Goal: Book appointment/travel/reservation

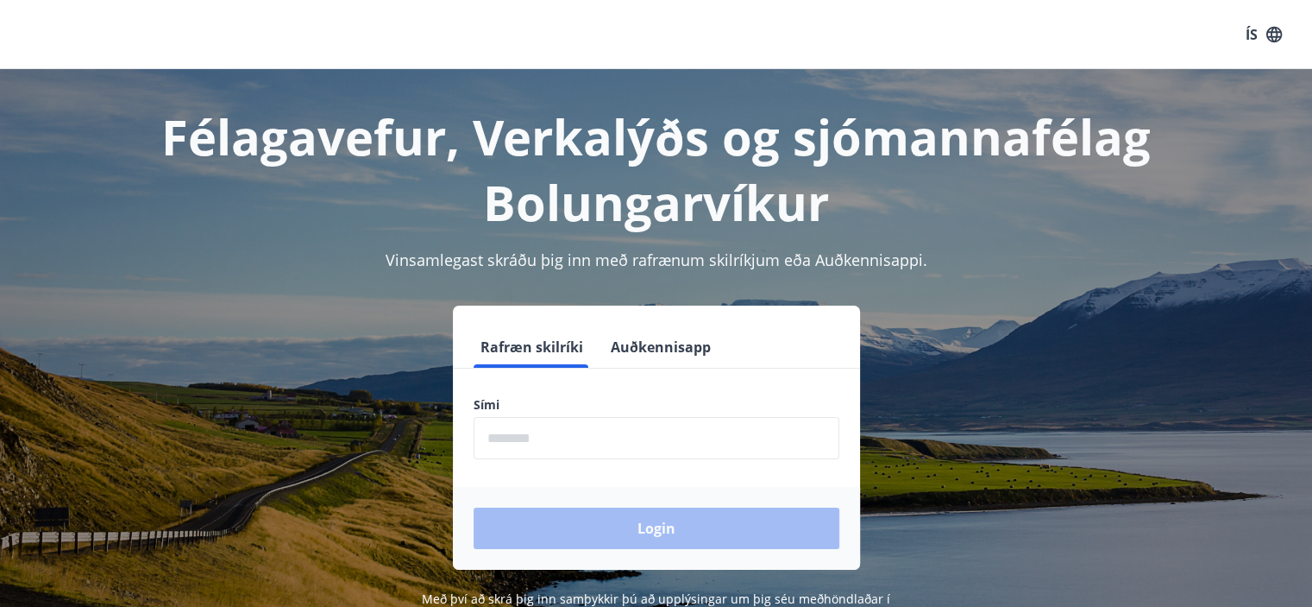
click at [578, 374] on form "Rafræn skilríki Auðkennisapp Sími ​ Login" at bounding box center [656, 447] width 407 height 243
click at [602, 446] on input "phone" at bounding box center [657, 438] width 366 height 42
type input "********"
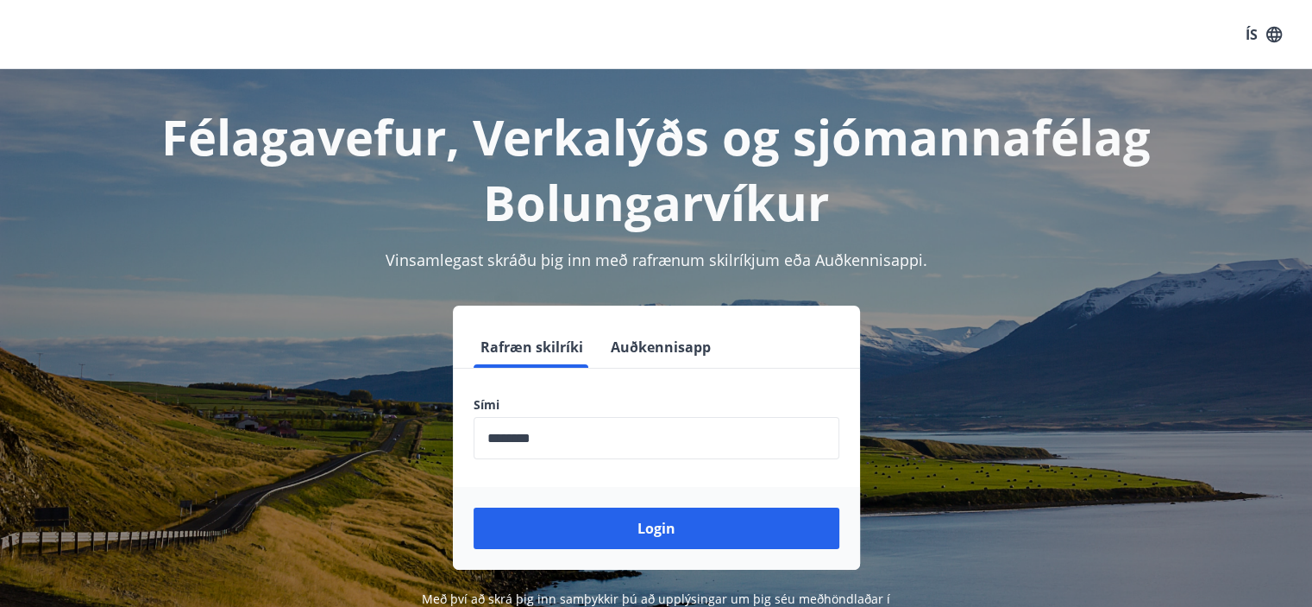
click at [611, 507] on div "Login" at bounding box center [656, 528] width 407 height 83
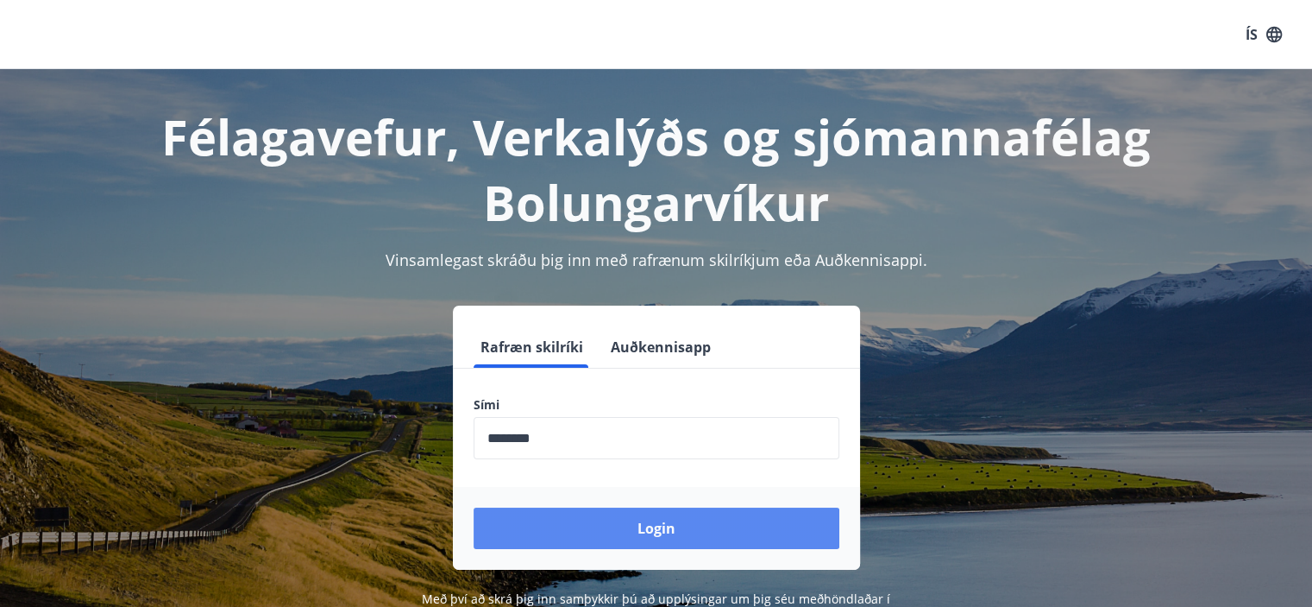
click at [625, 543] on button "Login" at bounding box center [657, 527] width 366 height 41
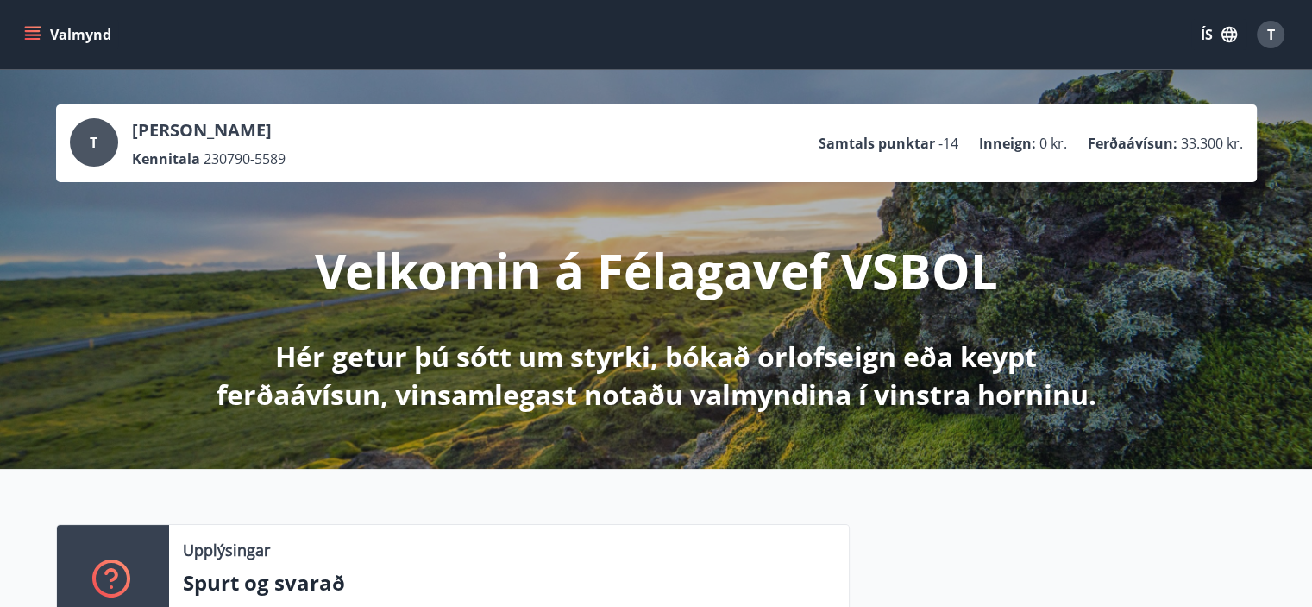
click at [33, 38] on icon "menu" at bounding box center [33, 39] width 16 height 2
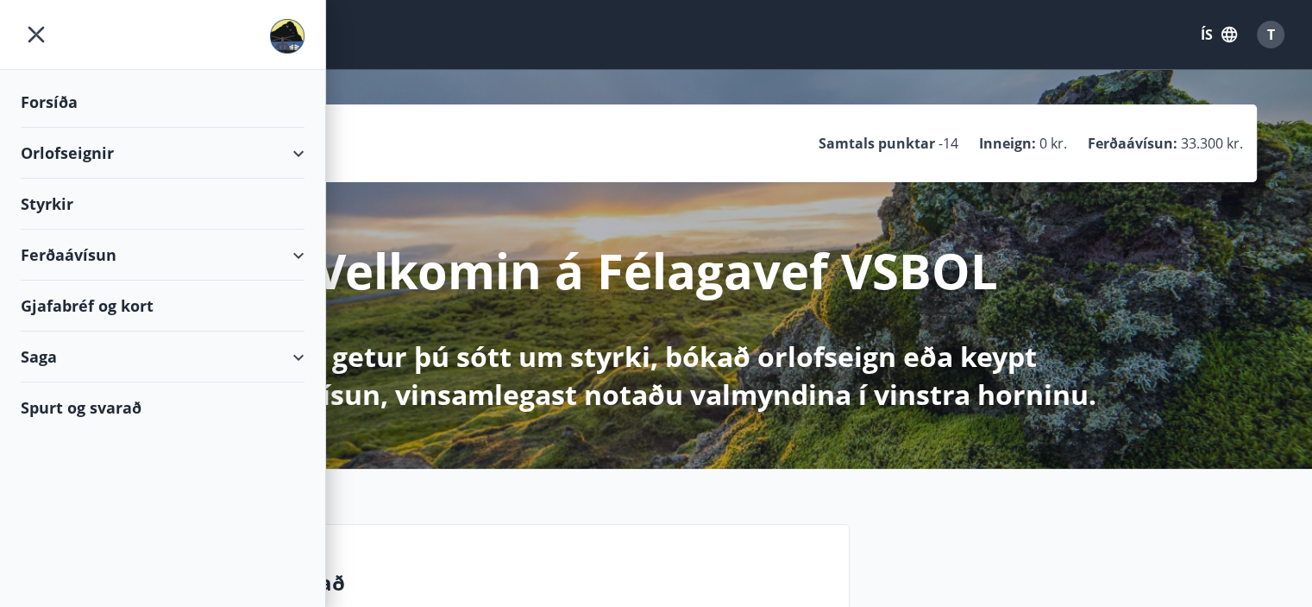
click at [52, 107] on div "Forsíða" at bounding box center [163, 102] width 284 height 51
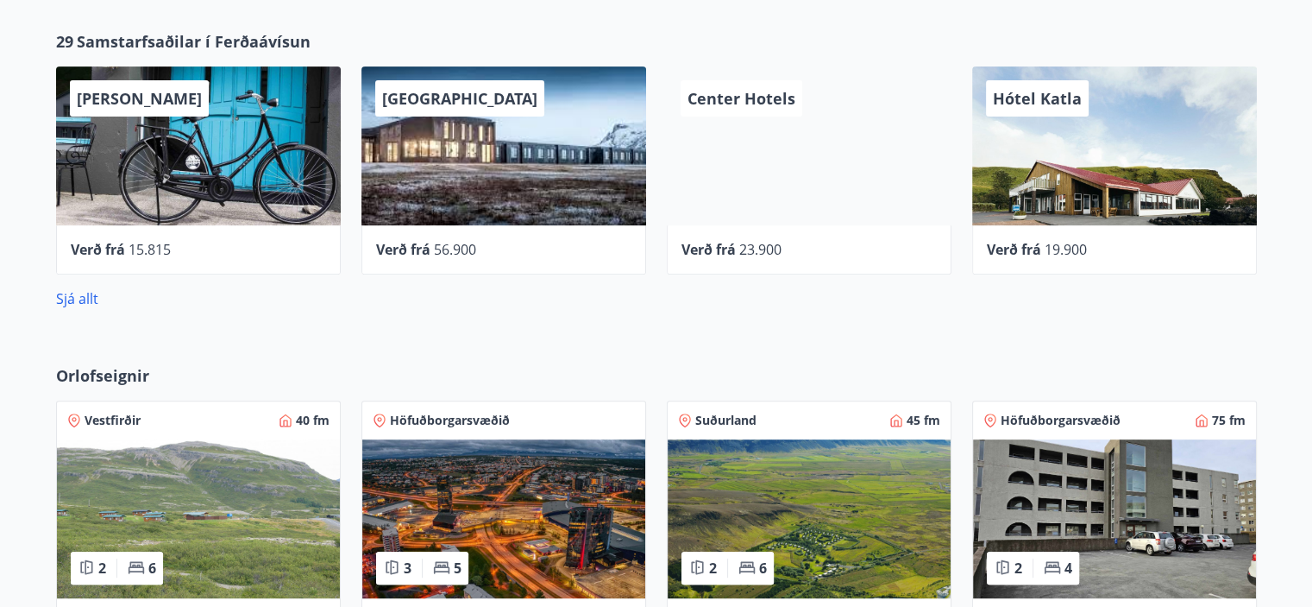
scroll to position [604, 0]
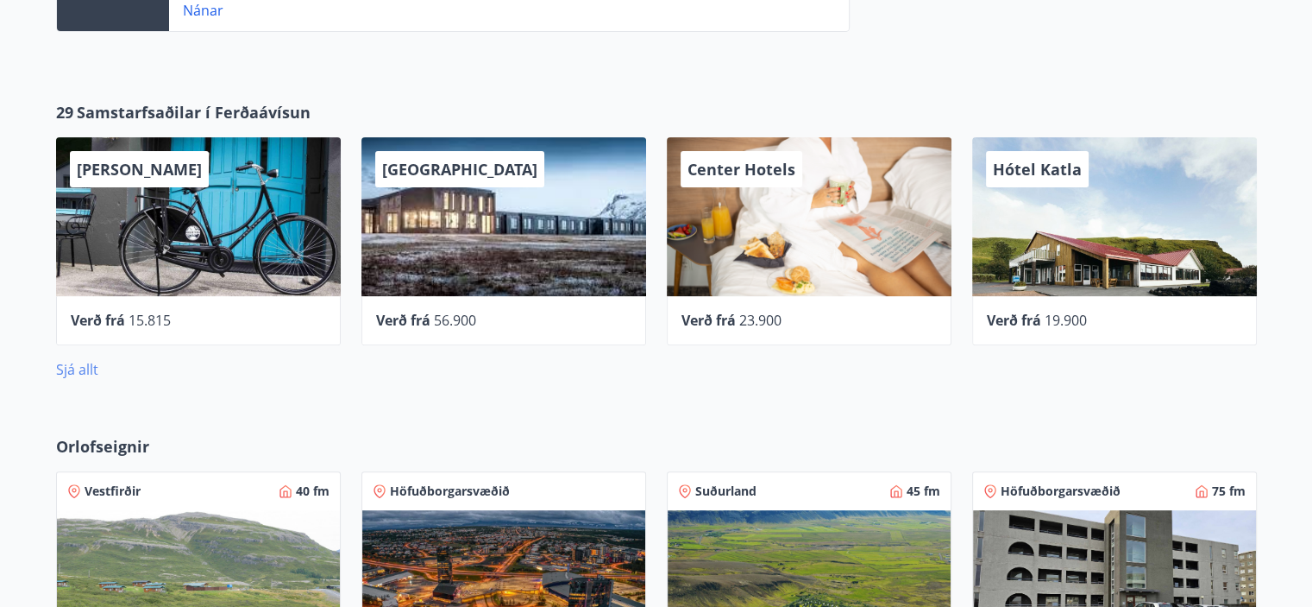
click at [75, 368] on link "Sjá allt" at bounding box center [77, 369] width 42 height 19
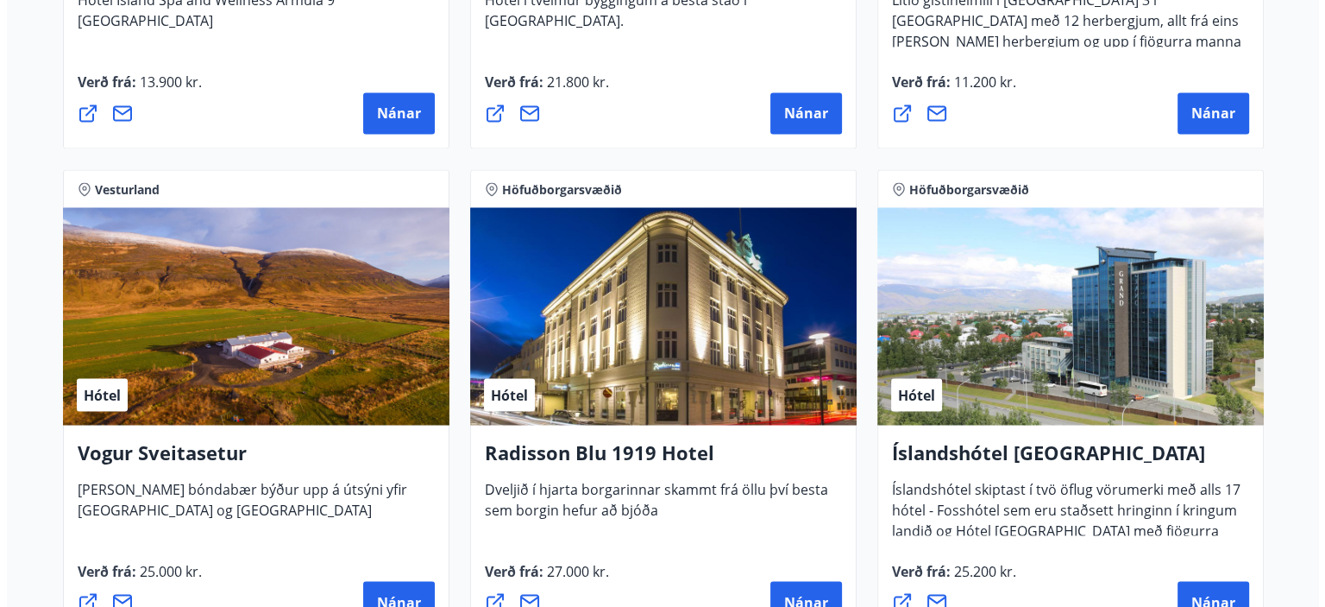
scroll to position [3194, 0]
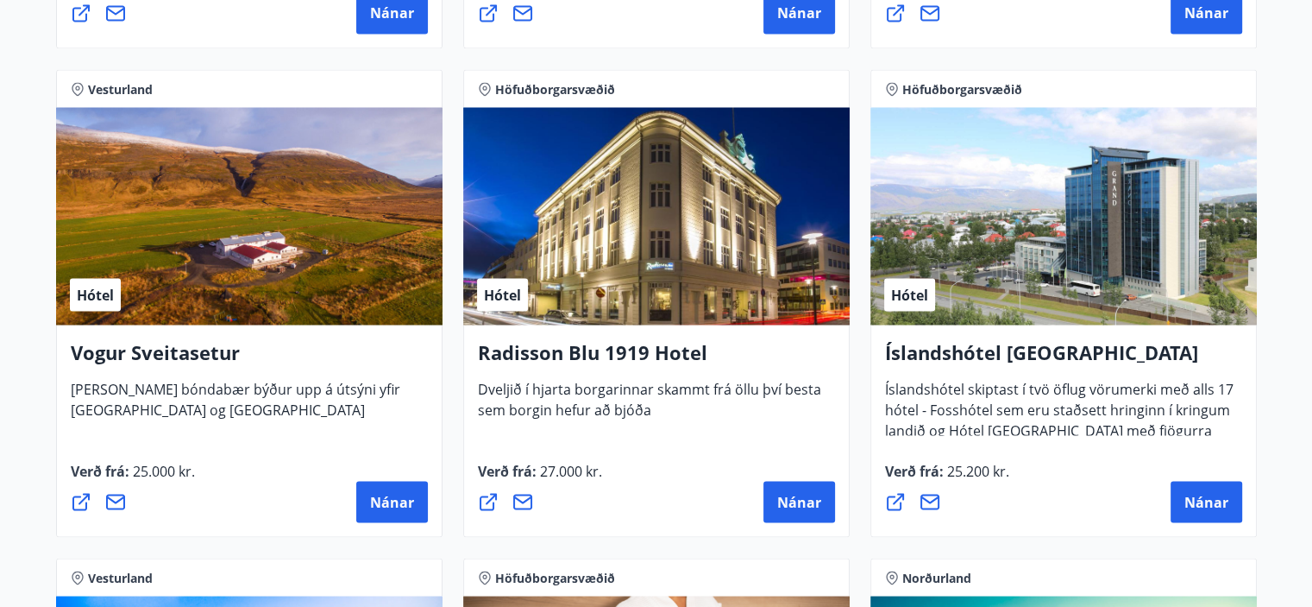
click at [1008, 362] on h4 "Íslandshótel Reykjavík" at bounding box center [1063, 358] width 357 height 40
click at [1205, 508] on span "Nánar" at bounding box center [1207, 501] width 44 height 19
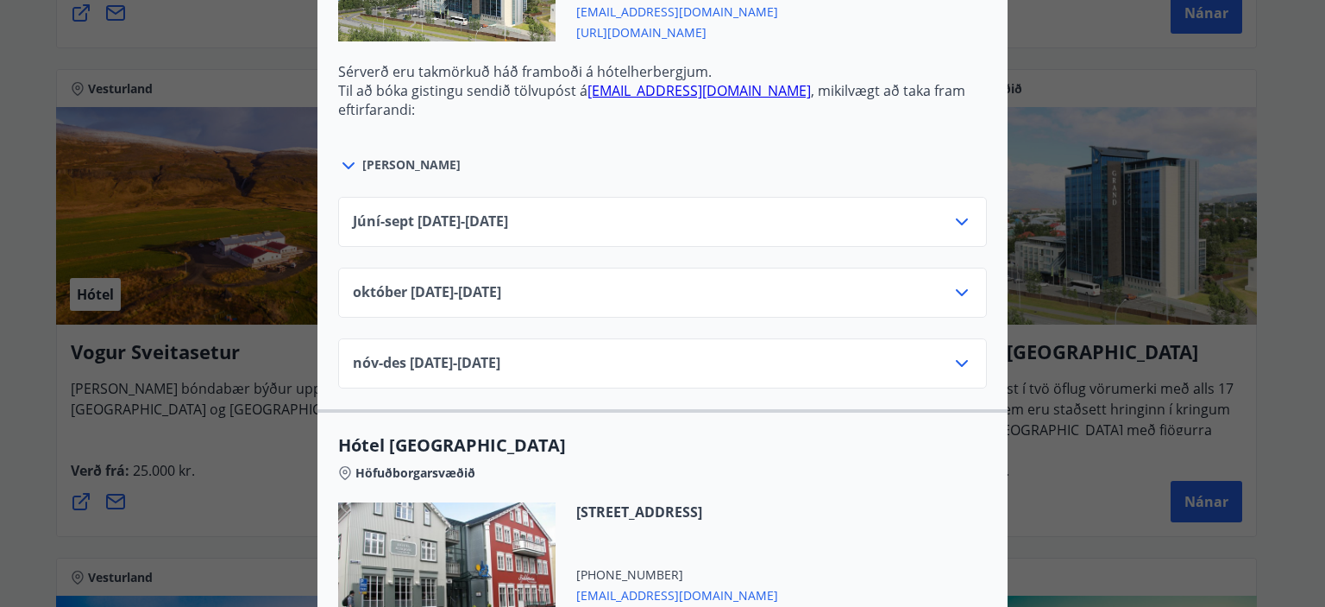
scroll to position [777, 0]
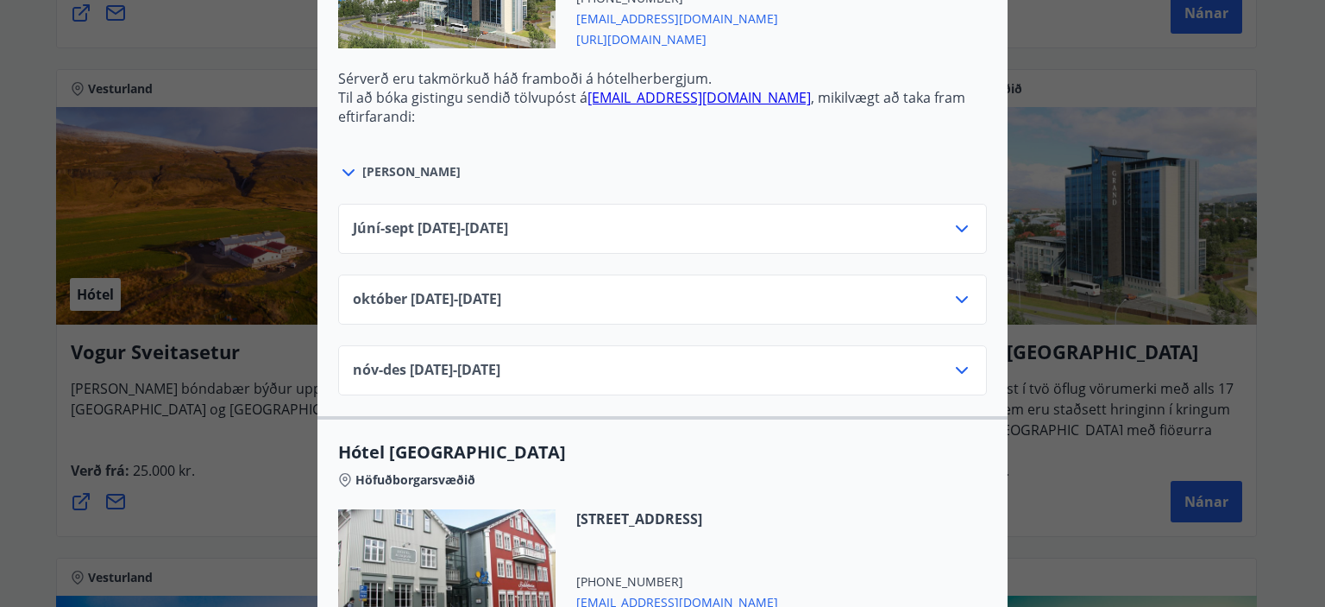
click at [977, 300] on div "október 01.10.25 - 31.10.25" at bounding box center [662, 299] width 649 height 50
click at [971, 300] on div "október 01.10.25 - 31.10.25" at bounding box center [662, 299] width 649 height 50
click at [952, 289] on icon at bounding box center [962, 299] width 21 height 21
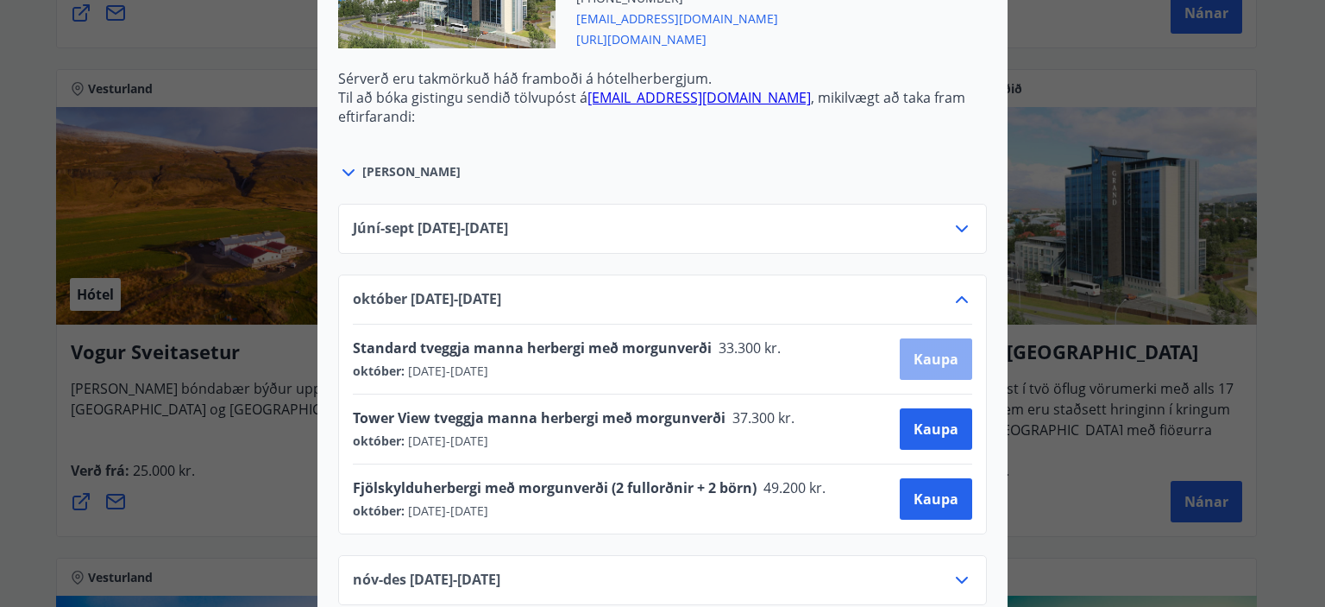
click at [940, 349] on span "Kaupa" at bounding box center [936, 358] width 45 height 19
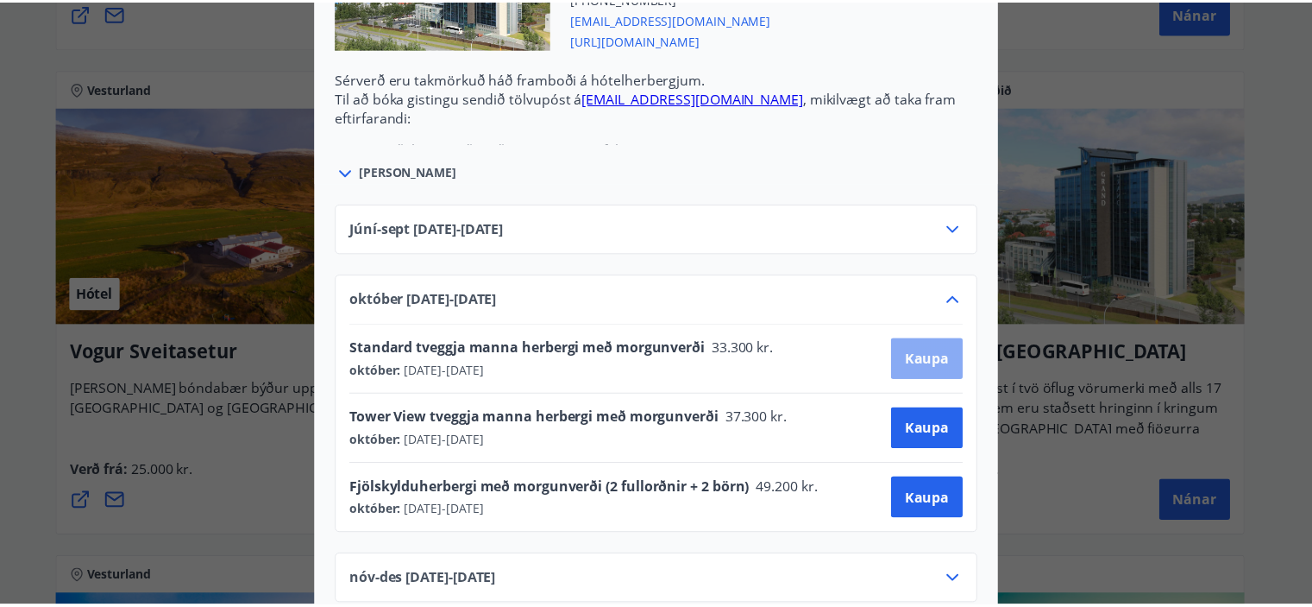
scroll to position [169, 0]
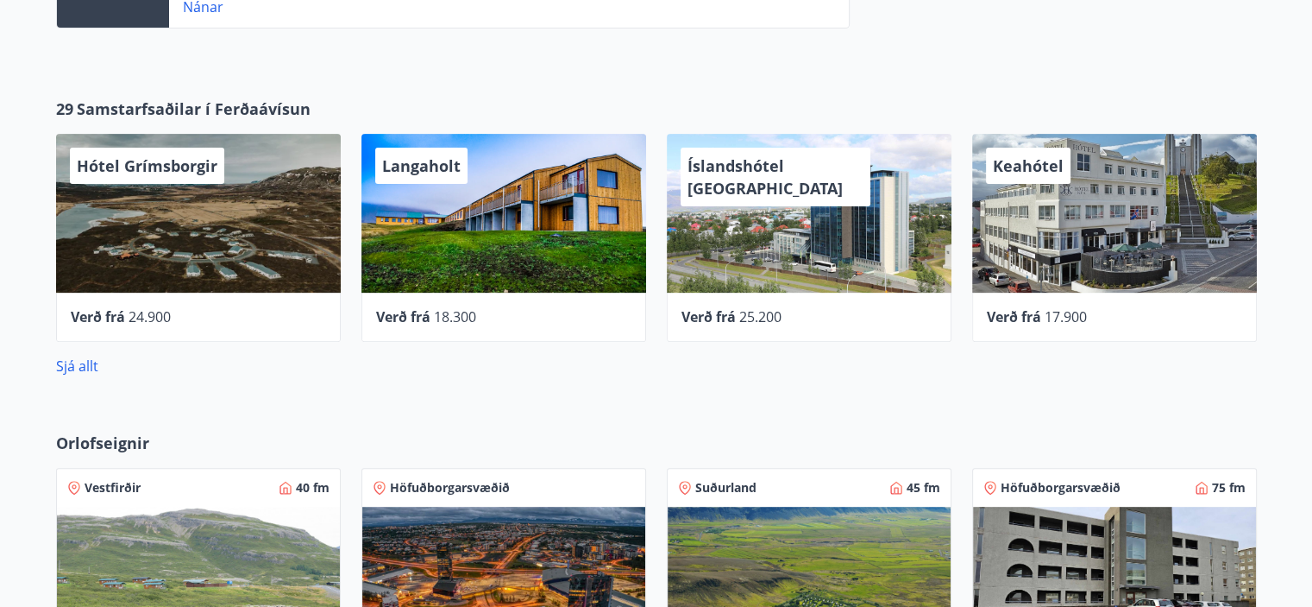
scroll to position [569, 0]
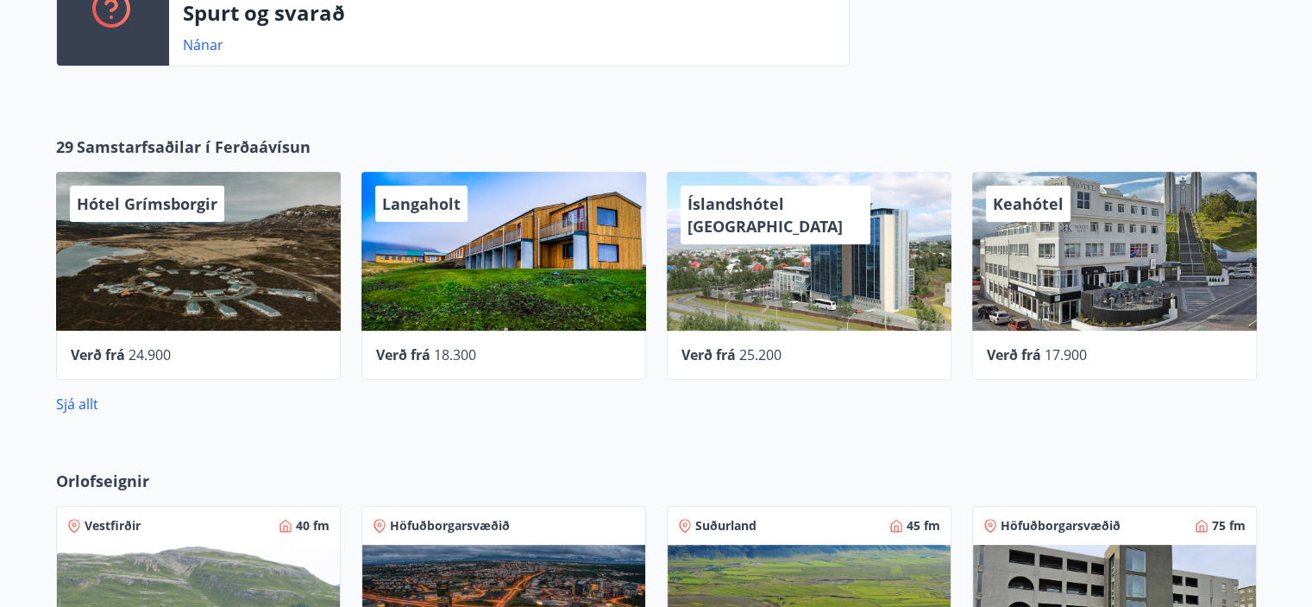
click at [1154, 282] on div "Keahótel" at bounding box center [1114, 251] width 285 height 159
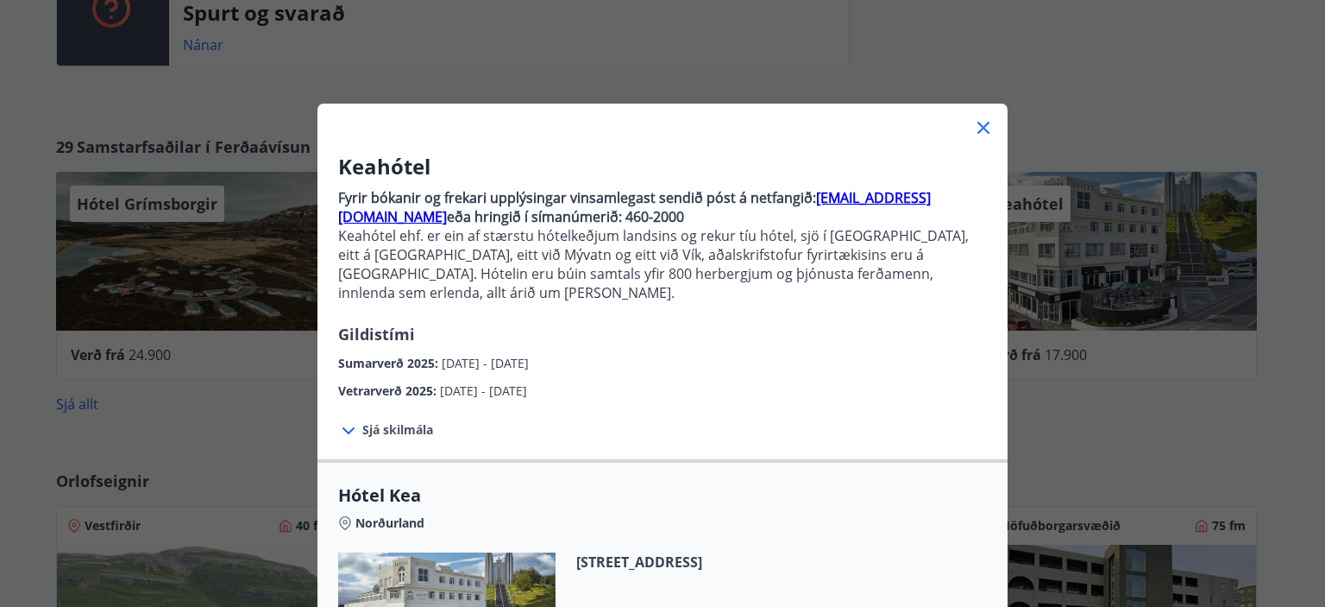
click at [984, 128] on icon at bounding box center [983, 127] width 21 height 21
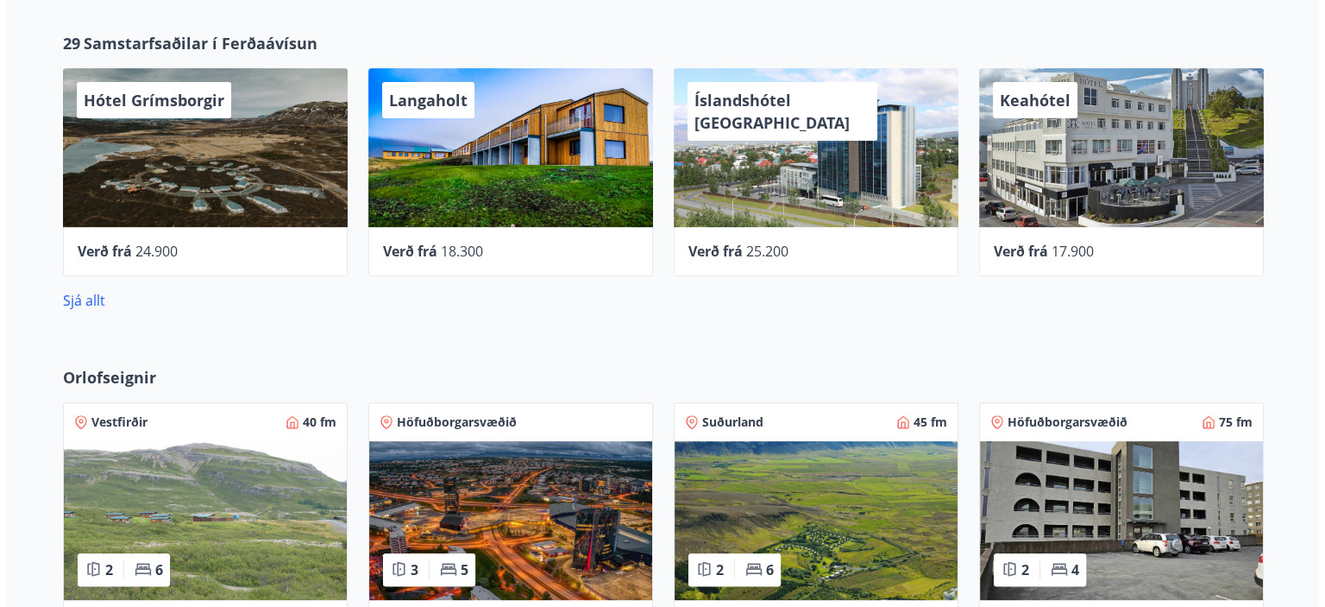
scroll to position [671, 0]
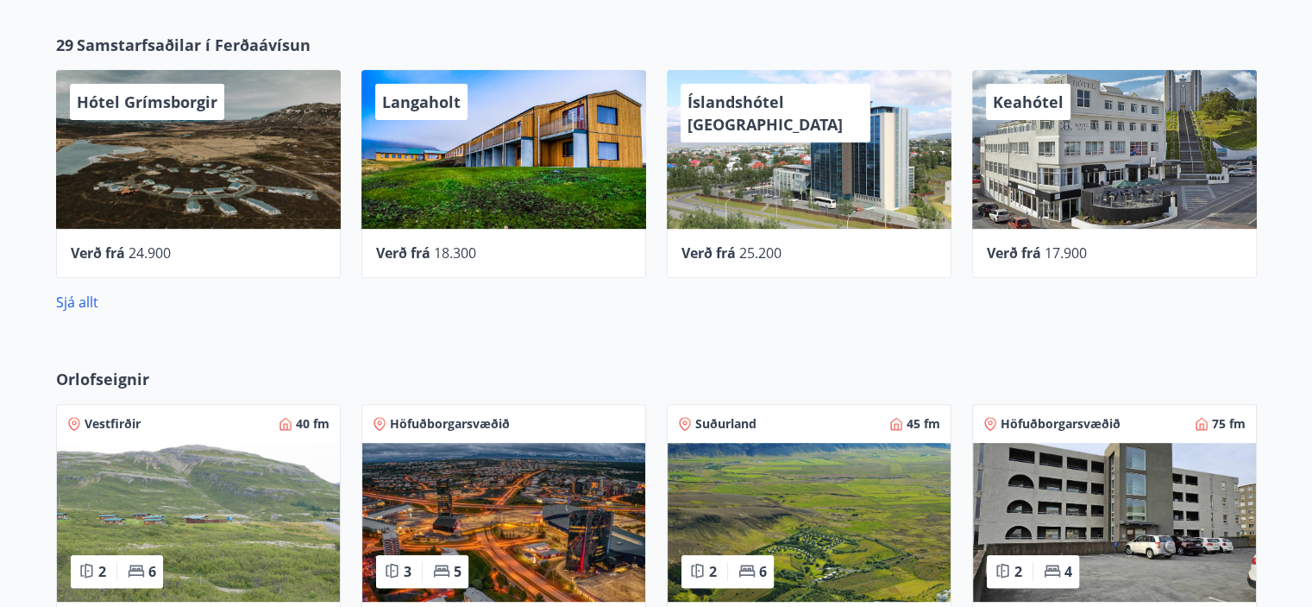
click at [1053, 179] on div "Keahótel" at bounding box center [1114, 149] width 285 height 159
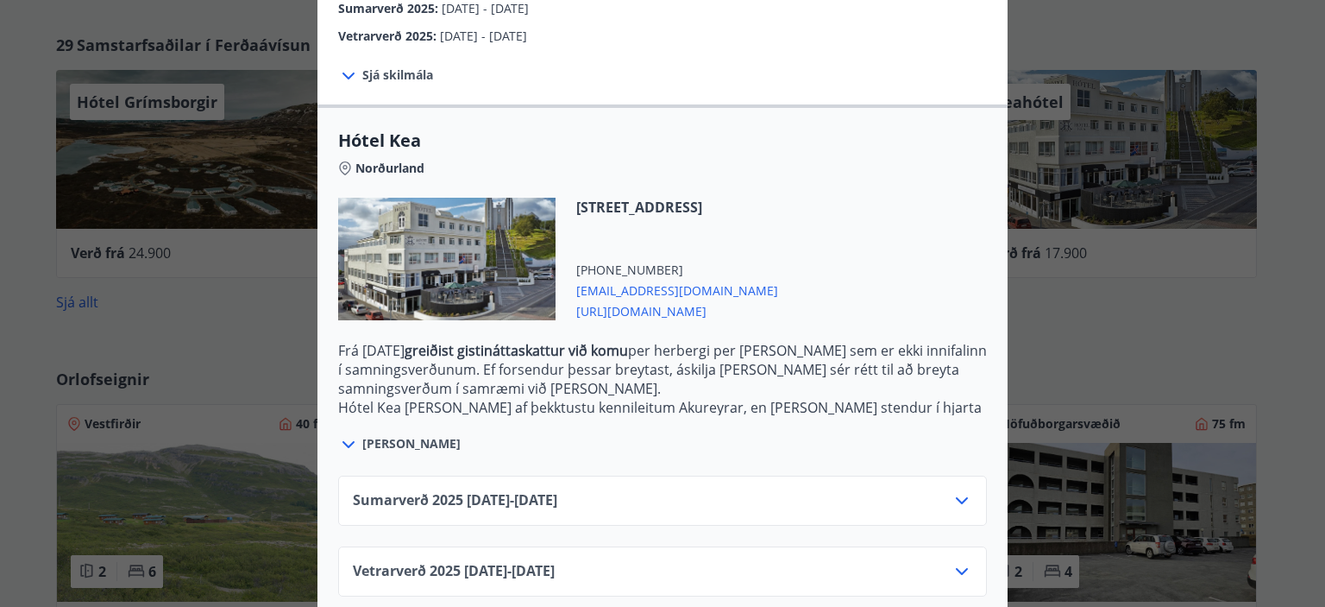
scroll to position [357, 0]
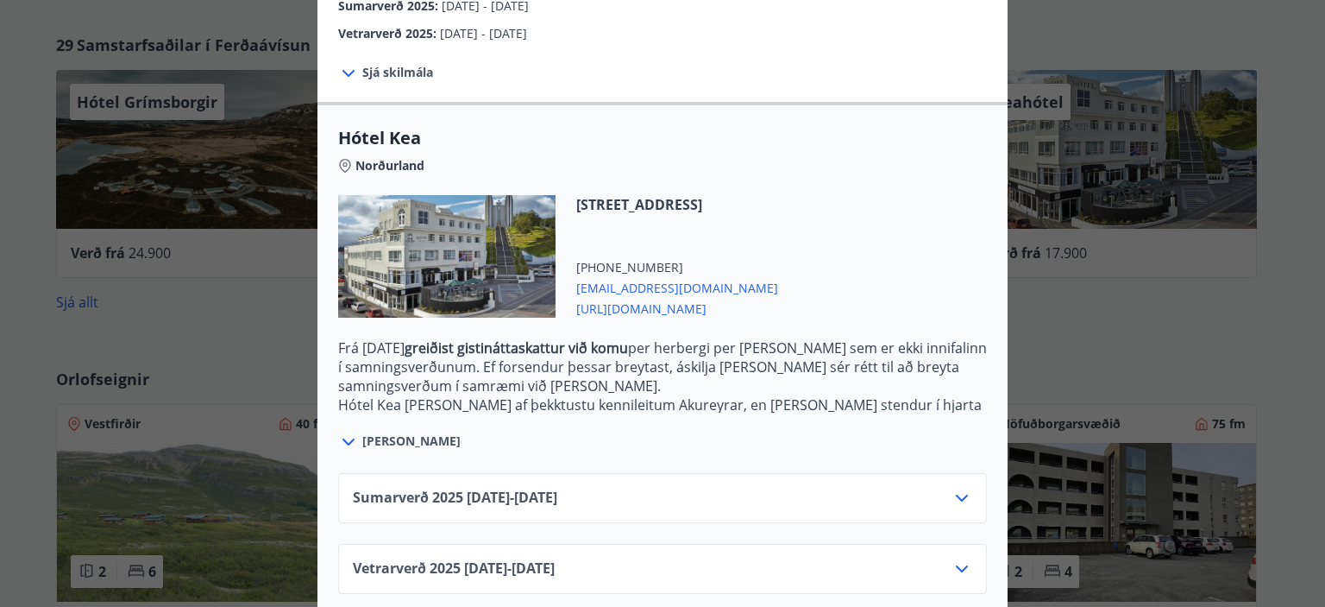
click at [952, 558] on icon at bounding box center [962, 568] width 21 height 21
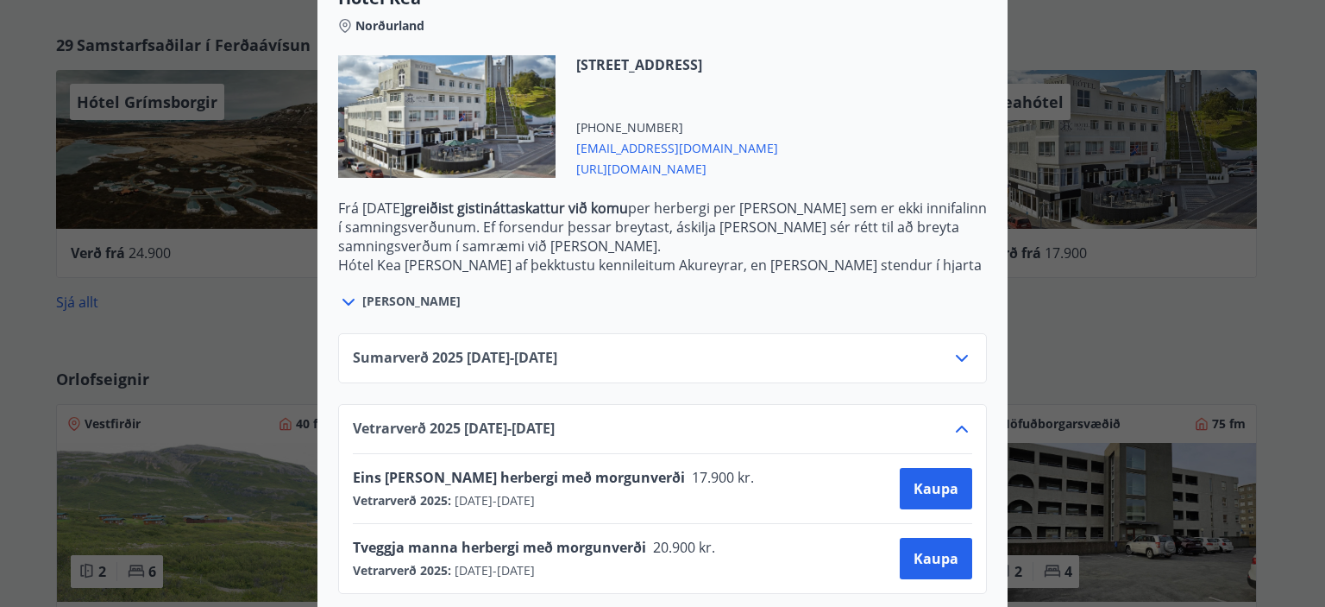
scroll to position [66, 0]
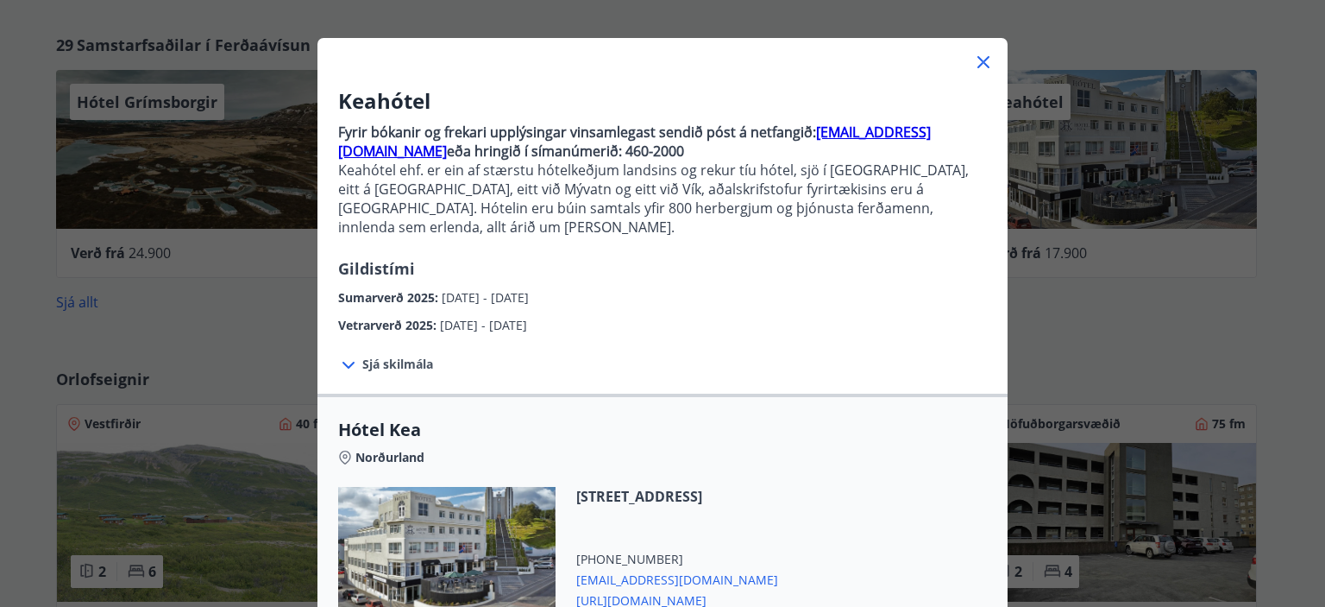
click at [982, 62] on icon at bounding box center [983, 62] width 21 height 21
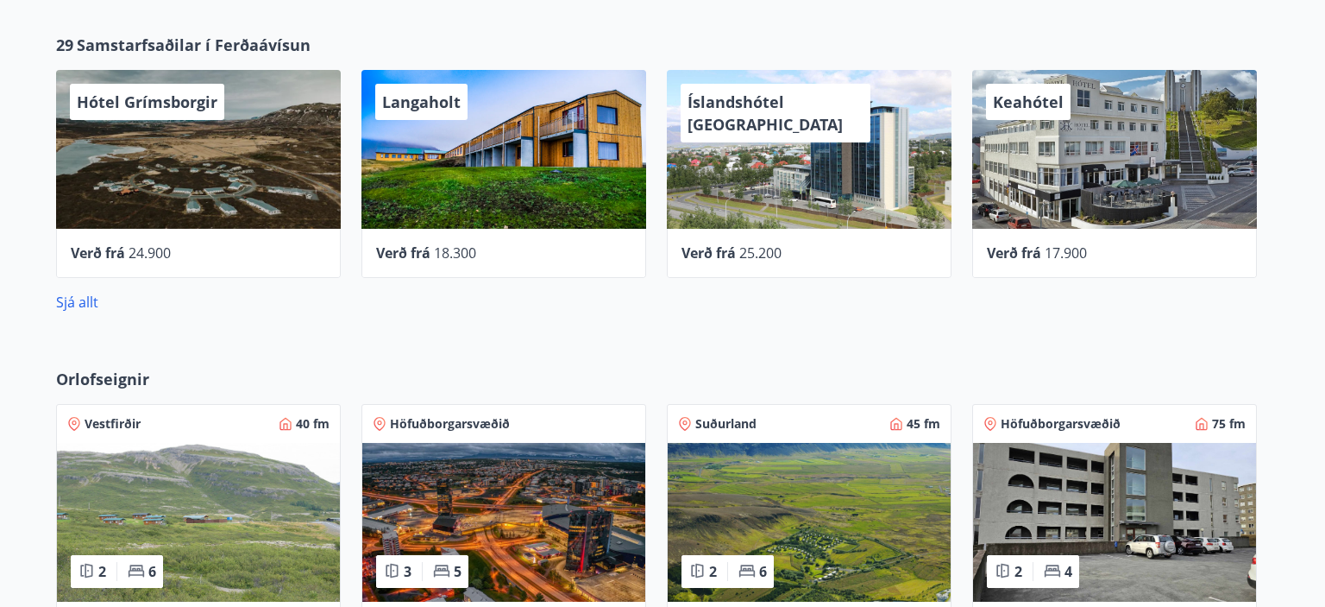
scroll to position [0, 0]
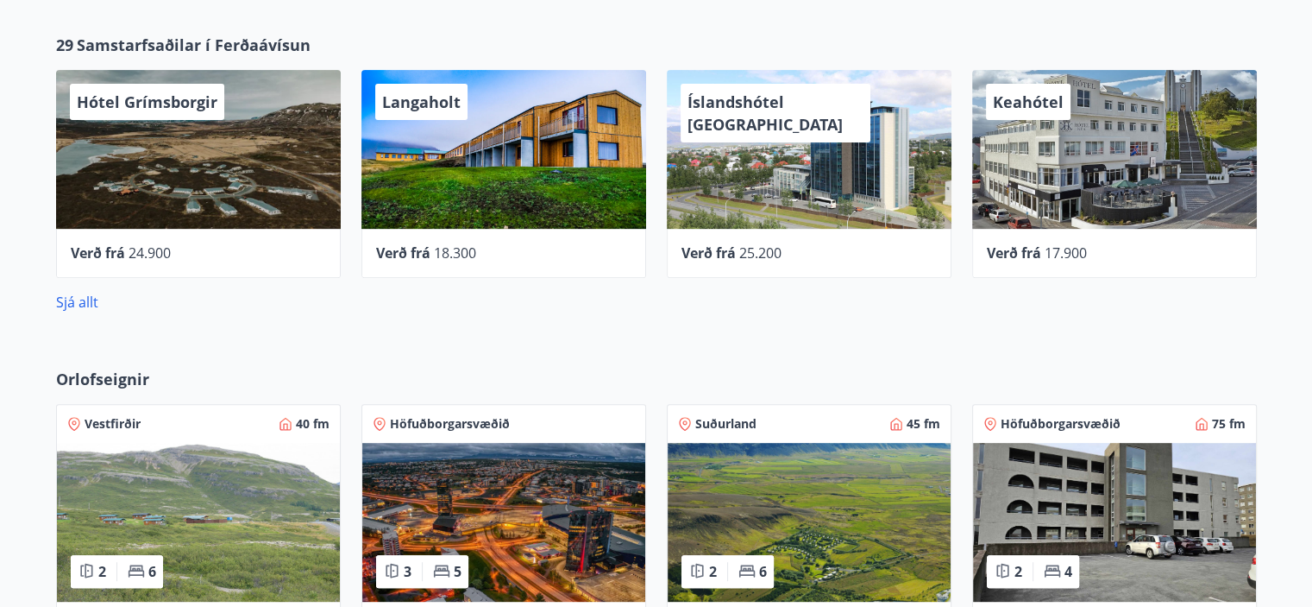
click at [1087, 160] on div "Keahótel" at bounding box center [1114, 149] width 285 height 159
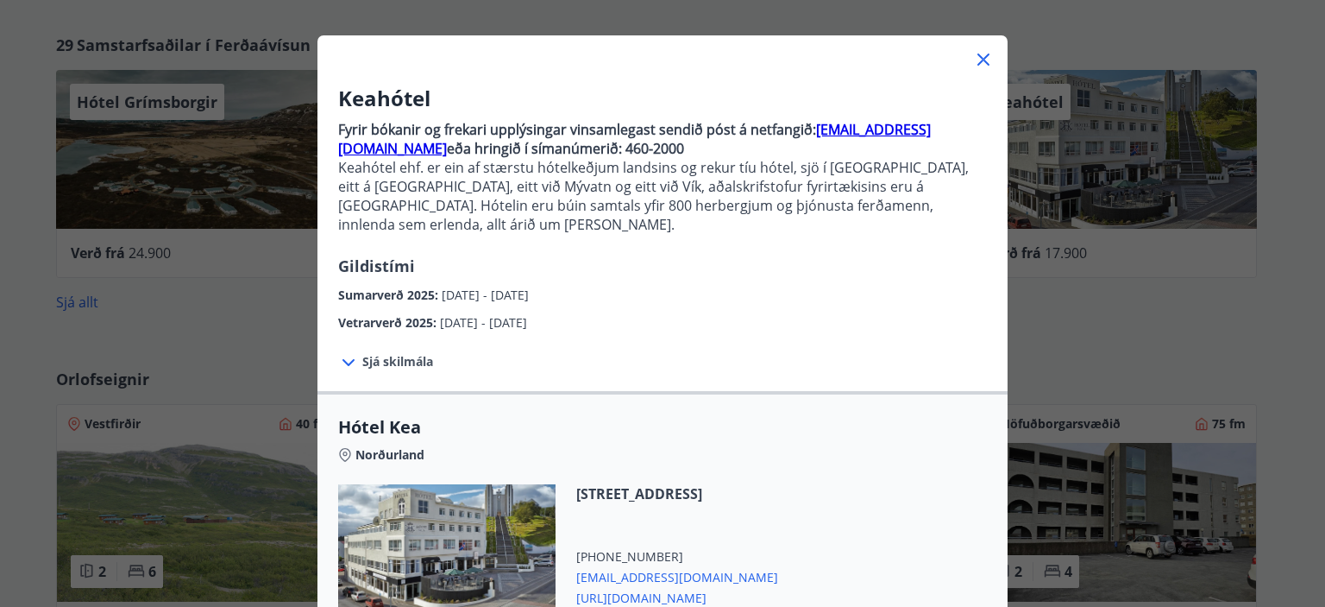
scroll to position [173, 0]
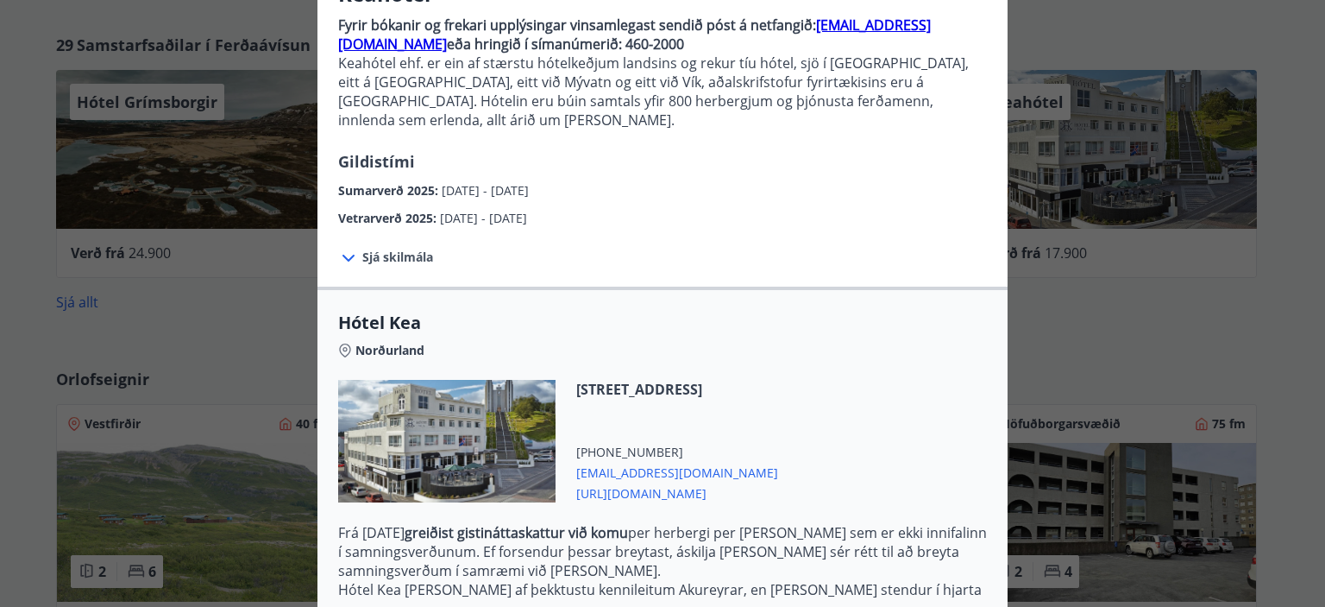
click at [471, 393] on div at bounding box center [446, 441] width 217 height 123
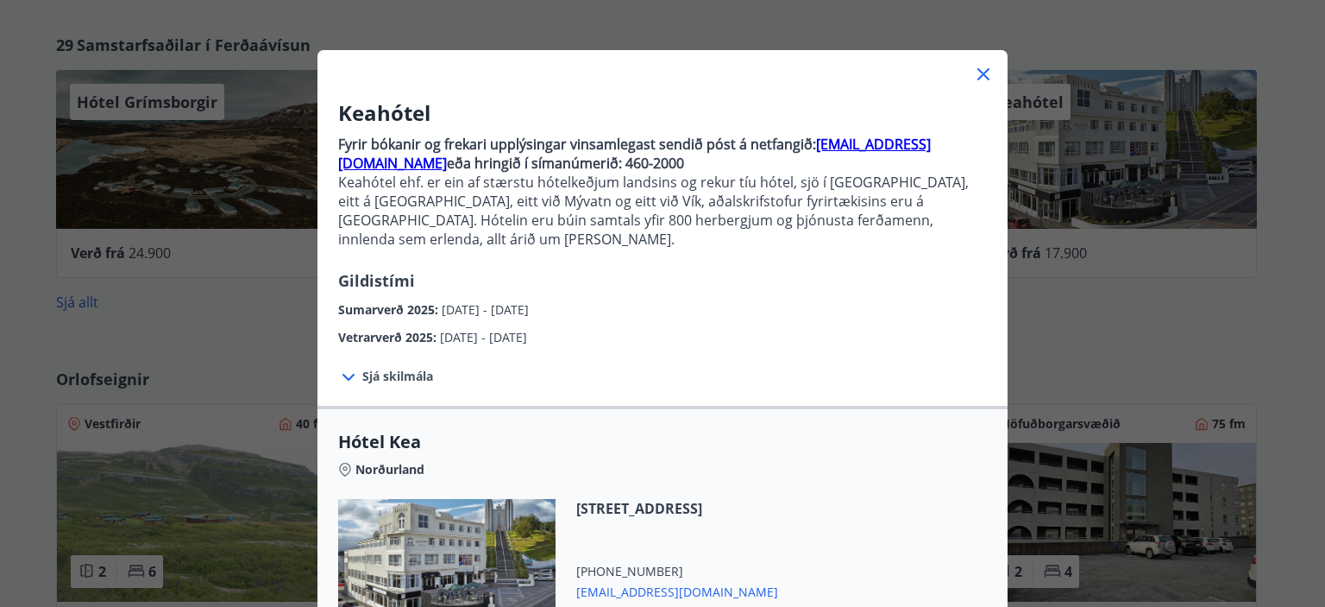
scroll to position [259, 0]
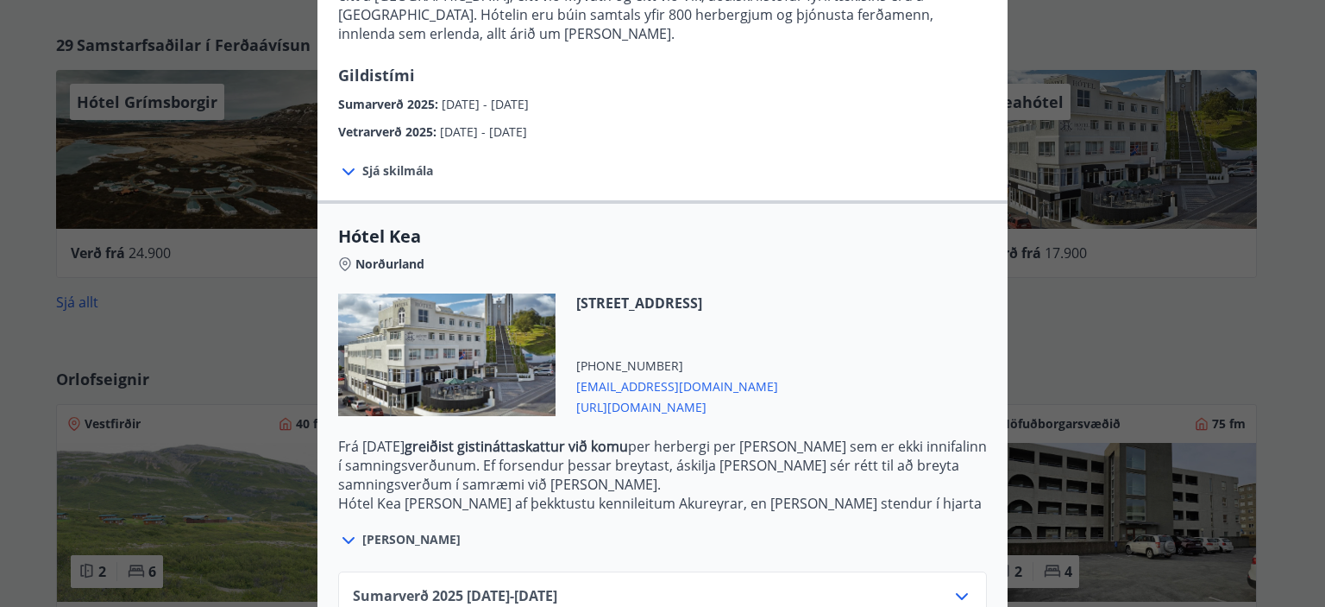
click at [625, 395] on span "https://www.keahotels.is/" at bounding box center [677, 405] width 202 height 21
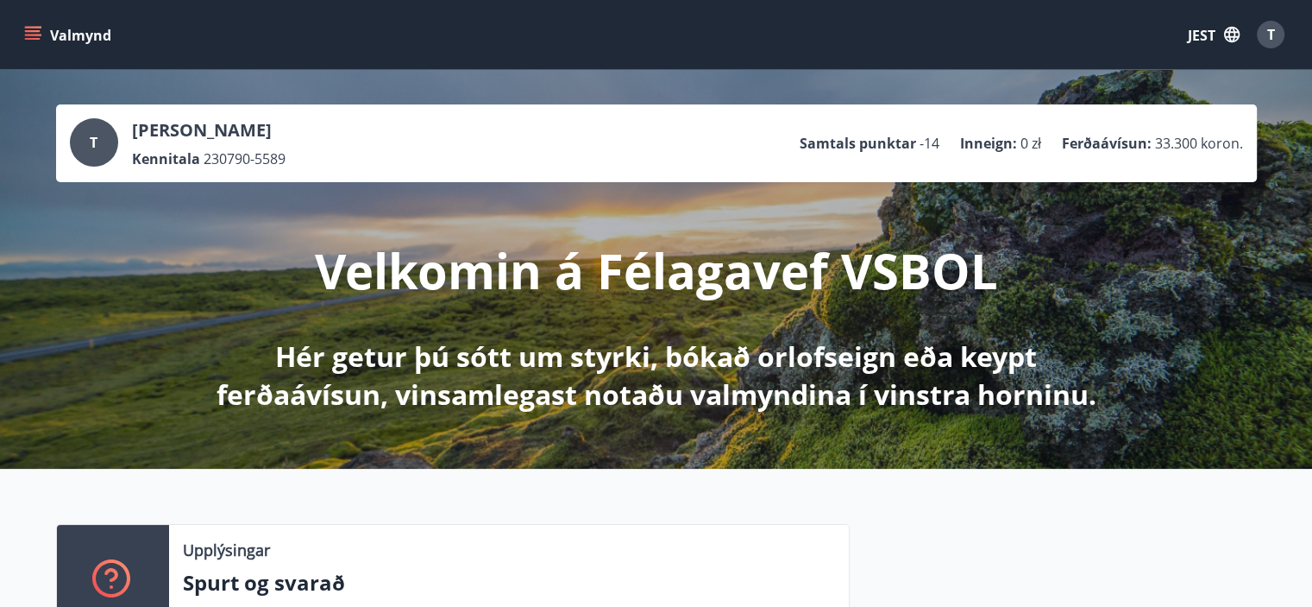
click at [35, 35] on icon "menu" at bounding box center [34, 35] width 19 height 2
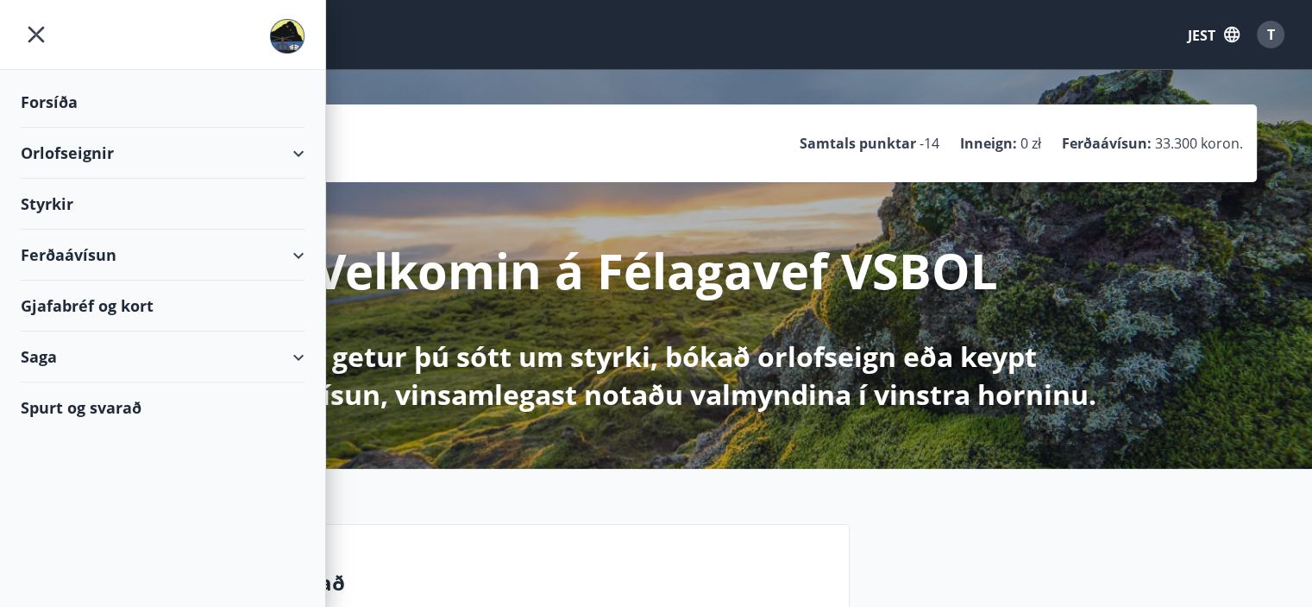
click at [36, 106] on font "Forsíða" at bounding box center [49, 101] width 57 height 21
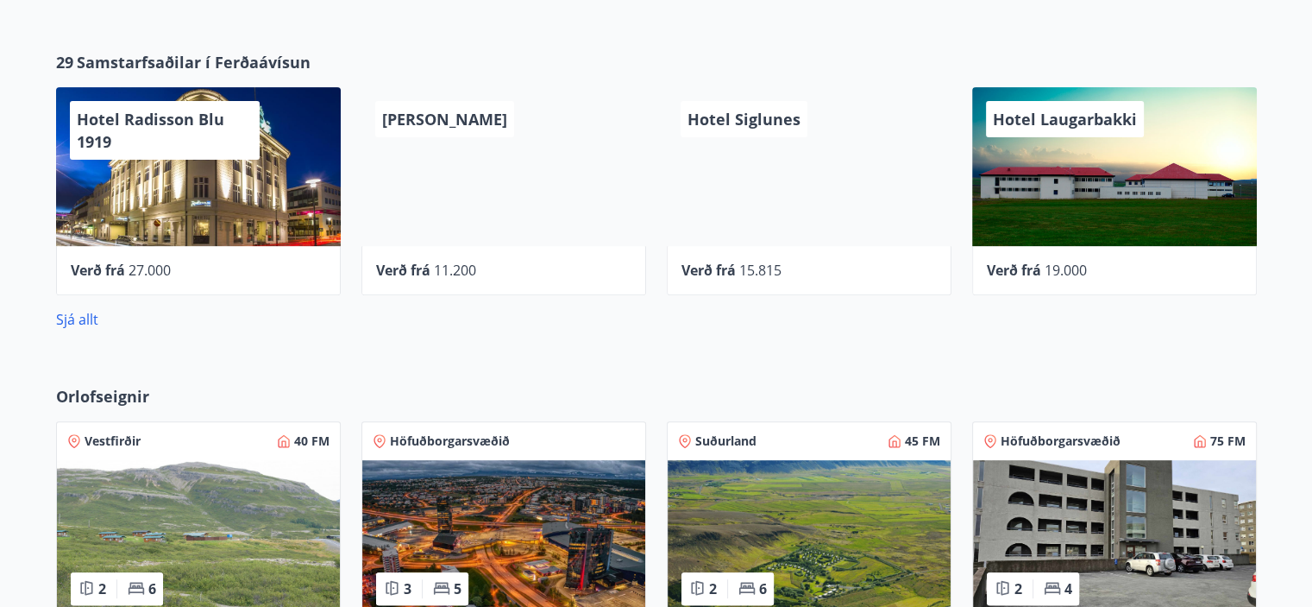
scroll to position [863, 0]
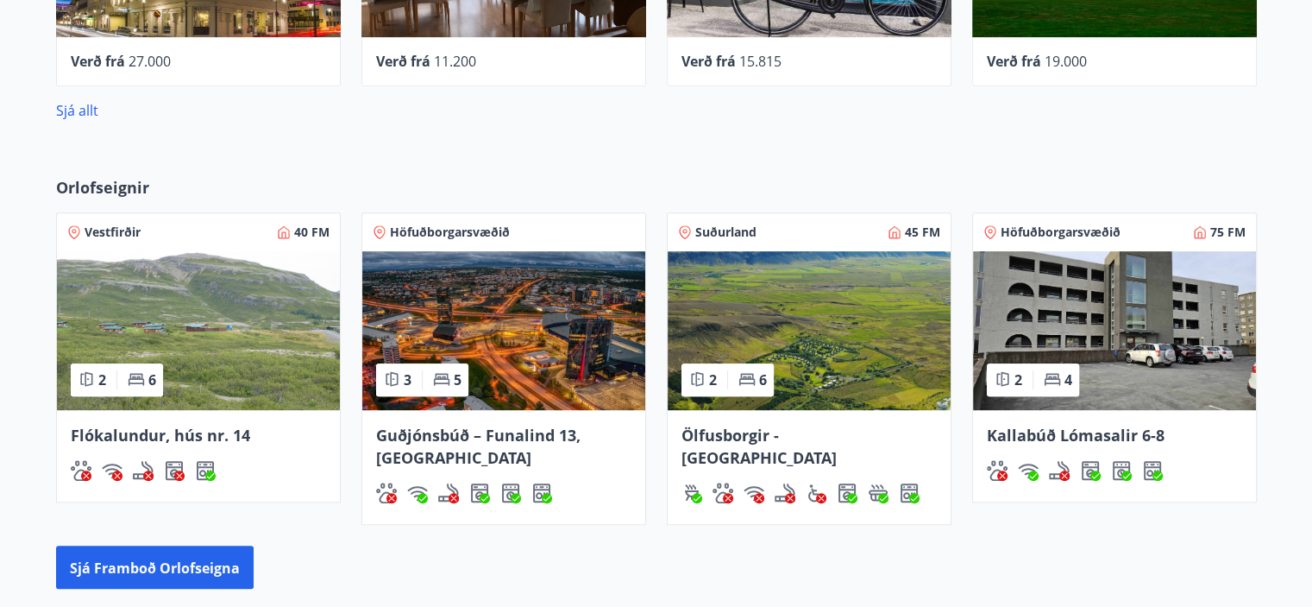
click at [554, 305] on img at bounding box center [503, 330] width 283 height 159
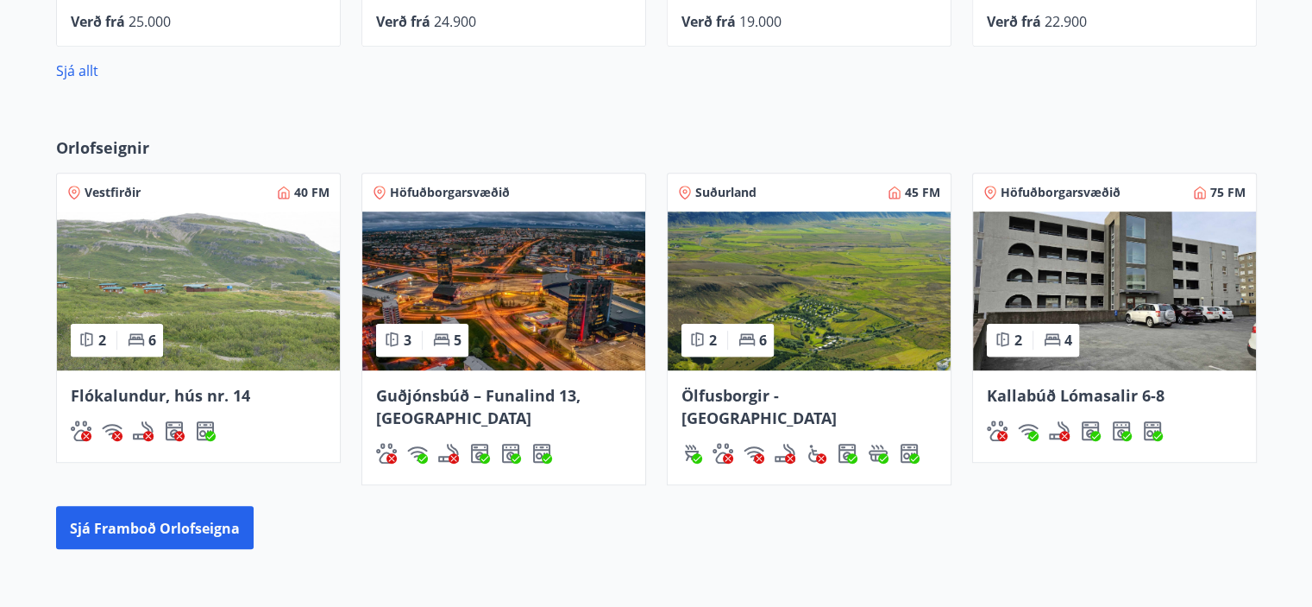
scroll to position [825, 0]
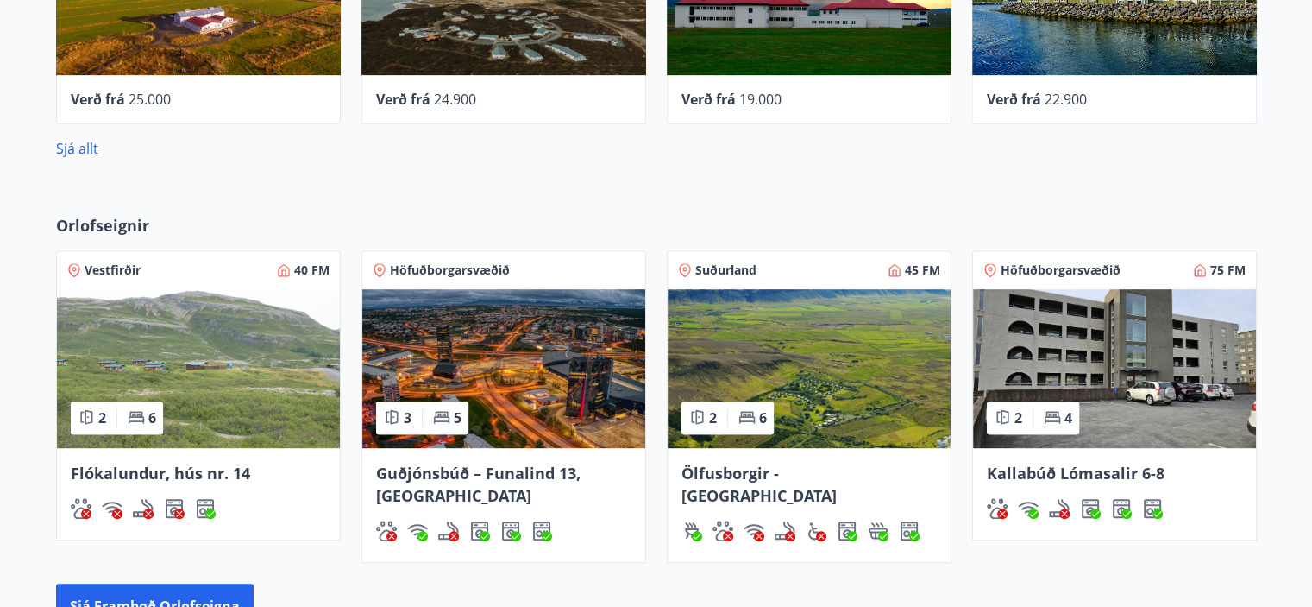
click at [1101, 347] on img at bounding box center [1114, 368] width 283 height 159
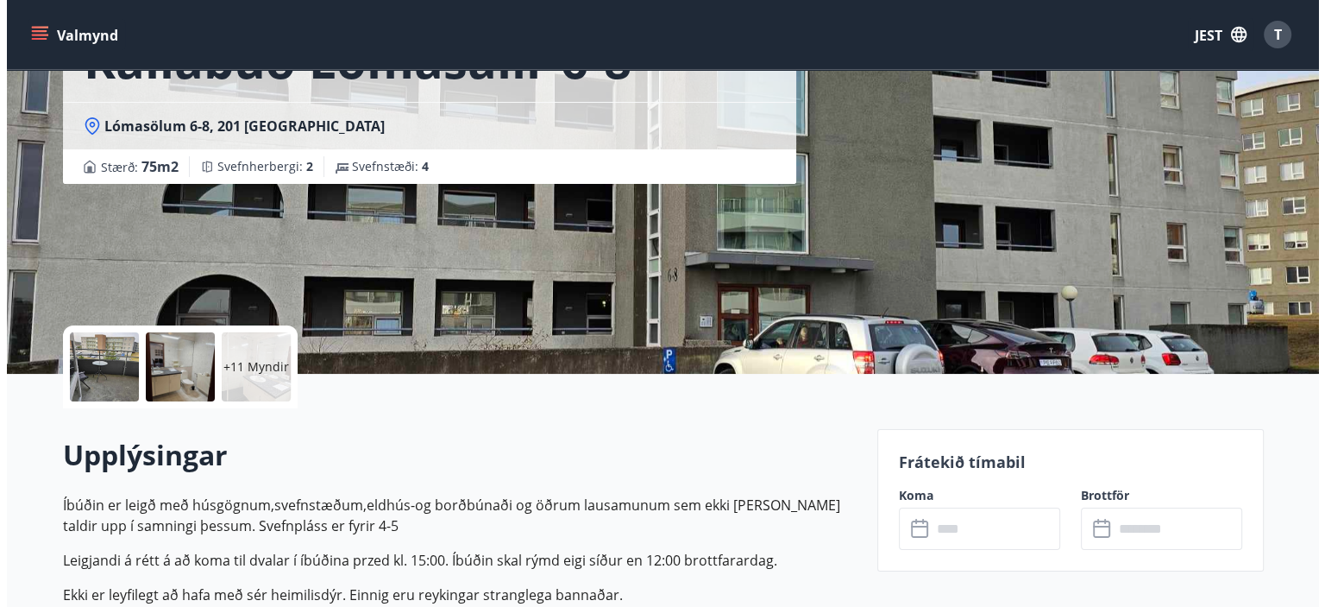
scroll to position [173, 0]
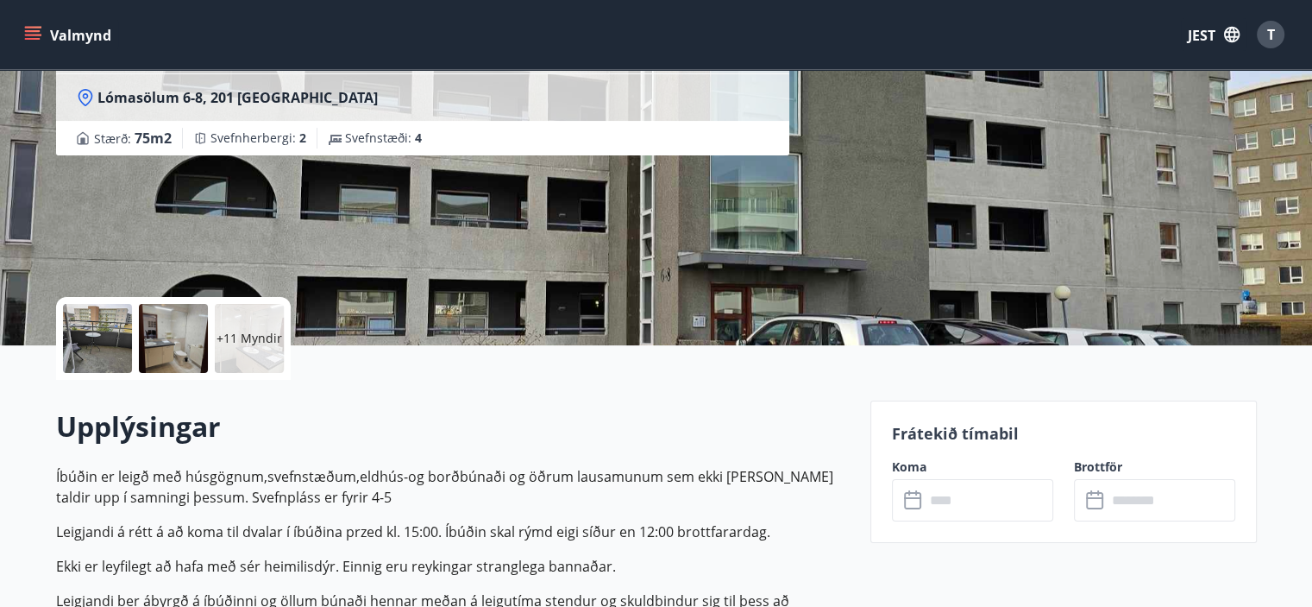
click at [110, 353] on div at bounding box center [97, 338] width 69 height 69
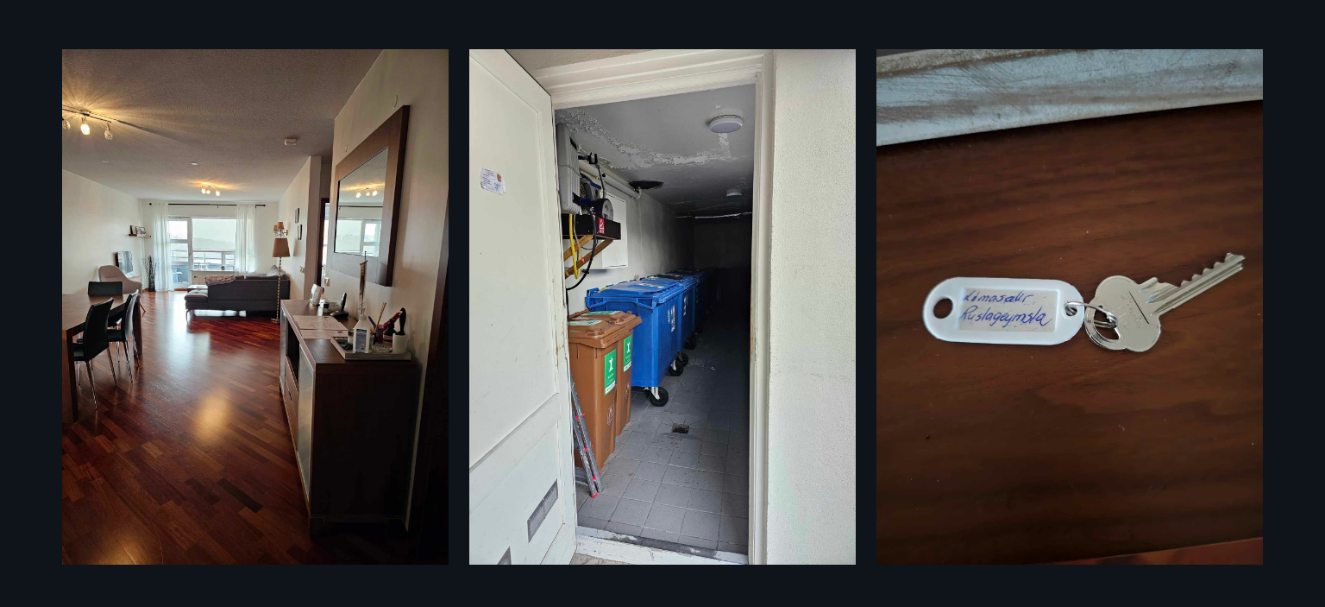
scroll to position [0, 0]
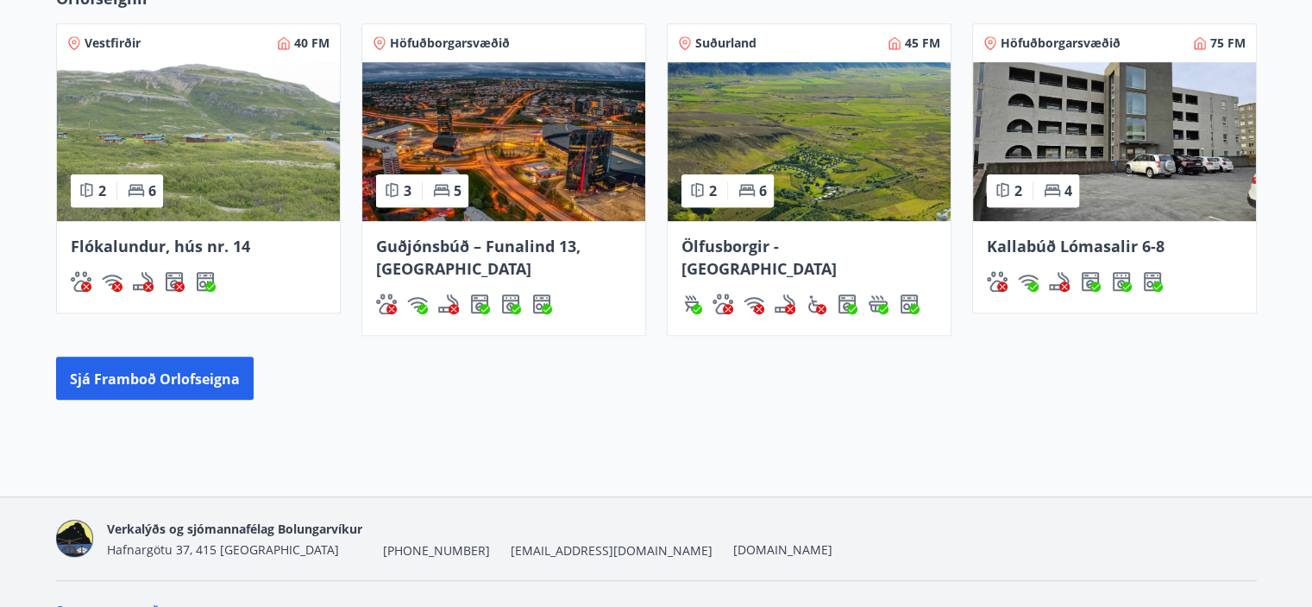
scroll to position [1084, 0]
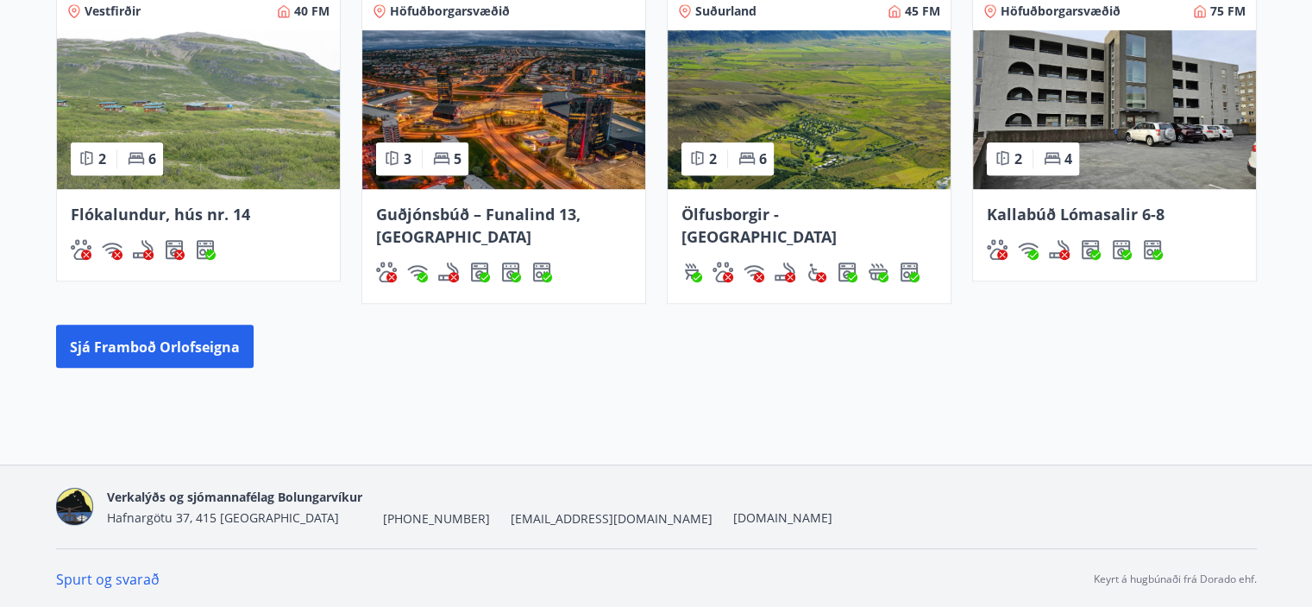
click at [518, 129] on img at bounding box center [503, 109] width 283 height 159
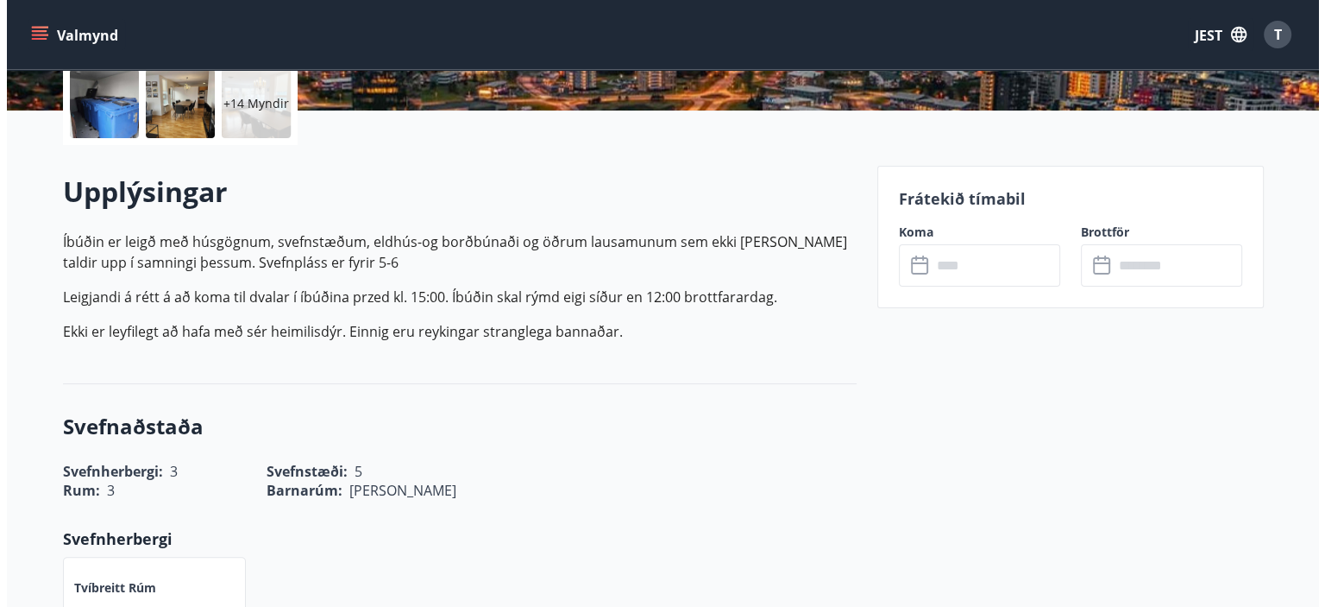
scroll to position [518, 0]
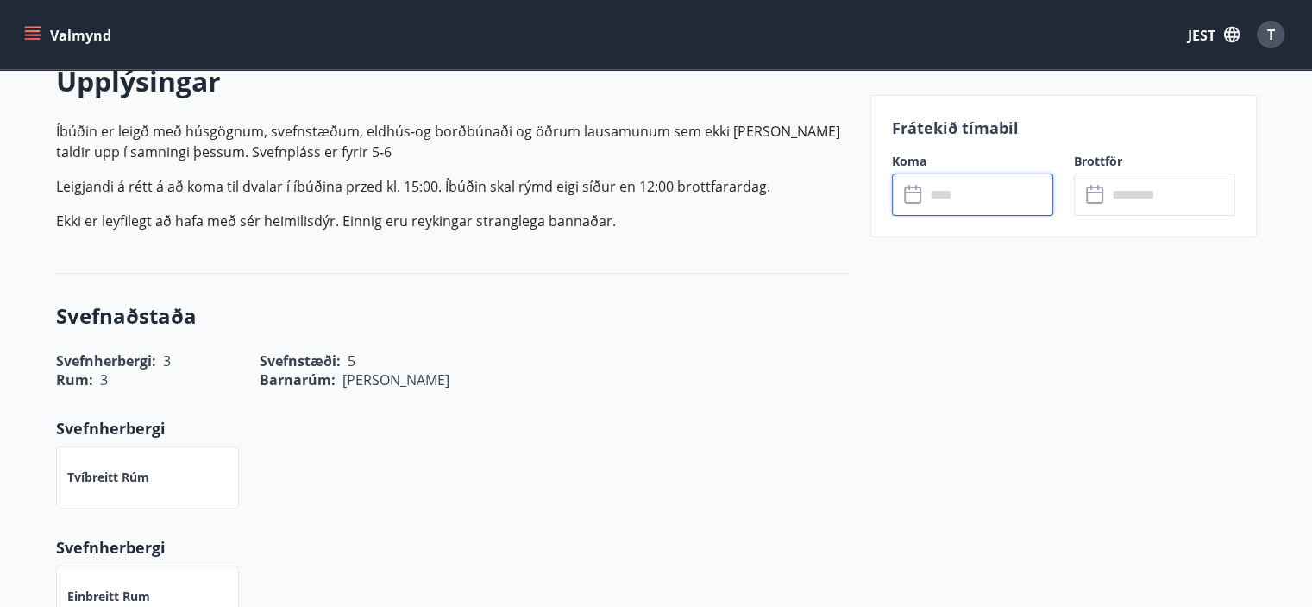
click at [941, 194] on input "text" at bounding box center [989, 194] width 129 height 42
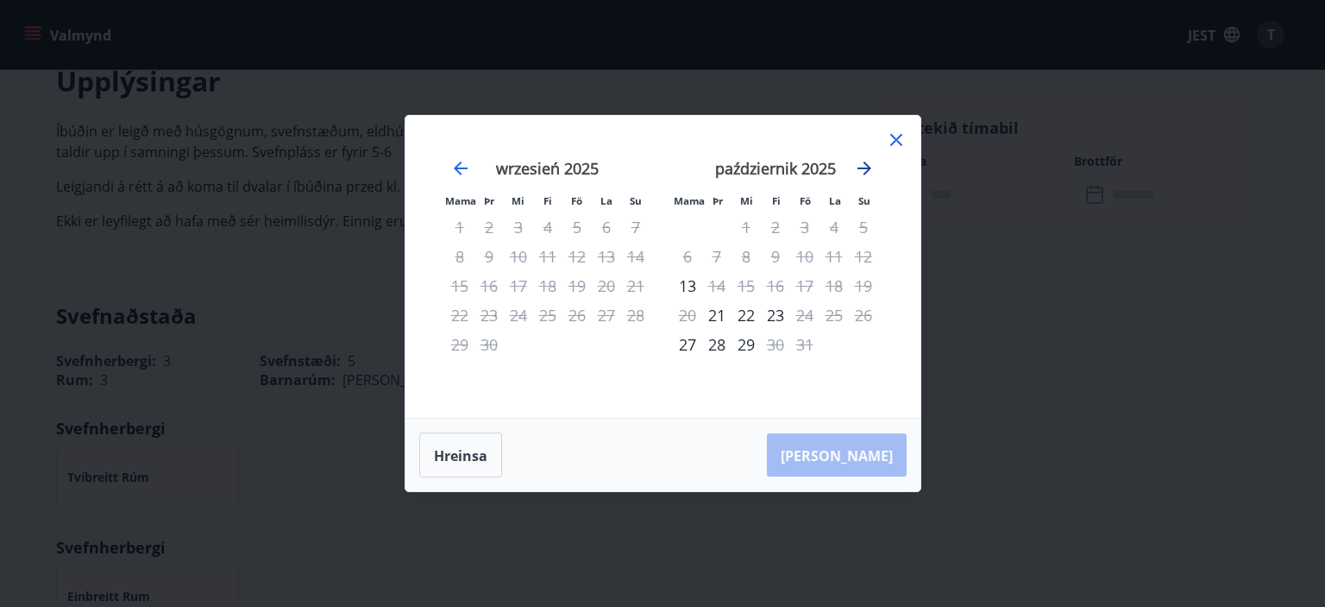
click at [866, 169] on icon "Przejdź dalej, aby przejść do następnego miesiąca." at bounding box center [865, 168] width 14 height 14
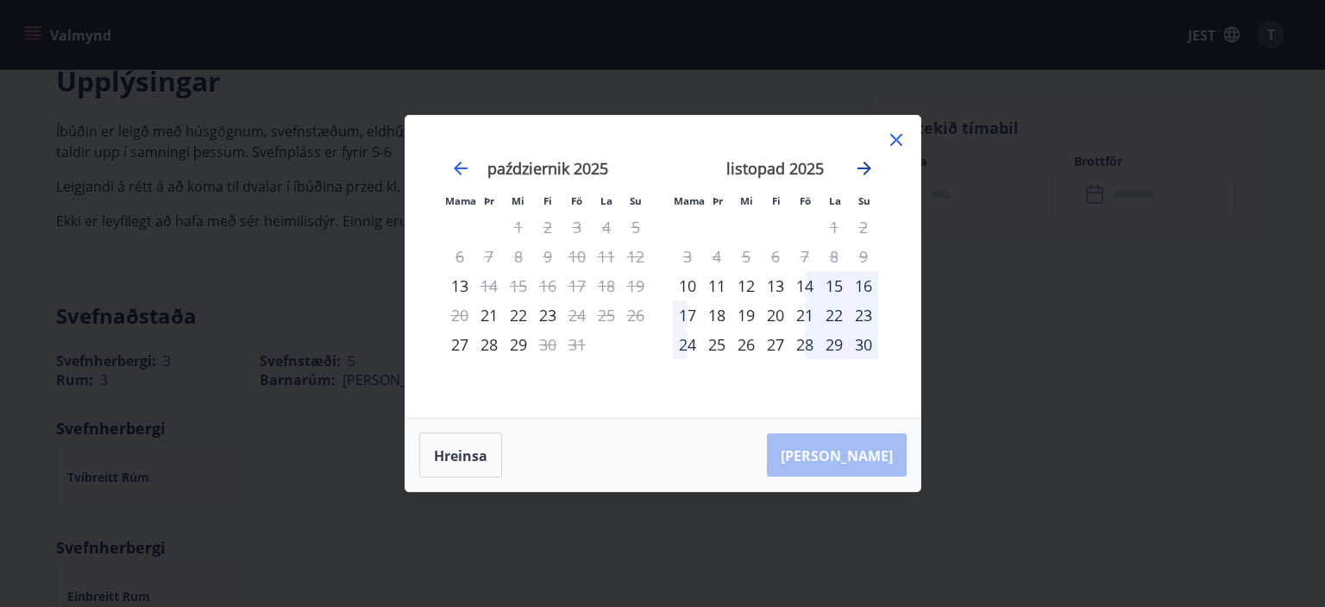
click at [866, 169] on icon "Przejdź dalej, aby przejść do następnego miesiąca." at bounding box center [865, 168] width 14 height 14
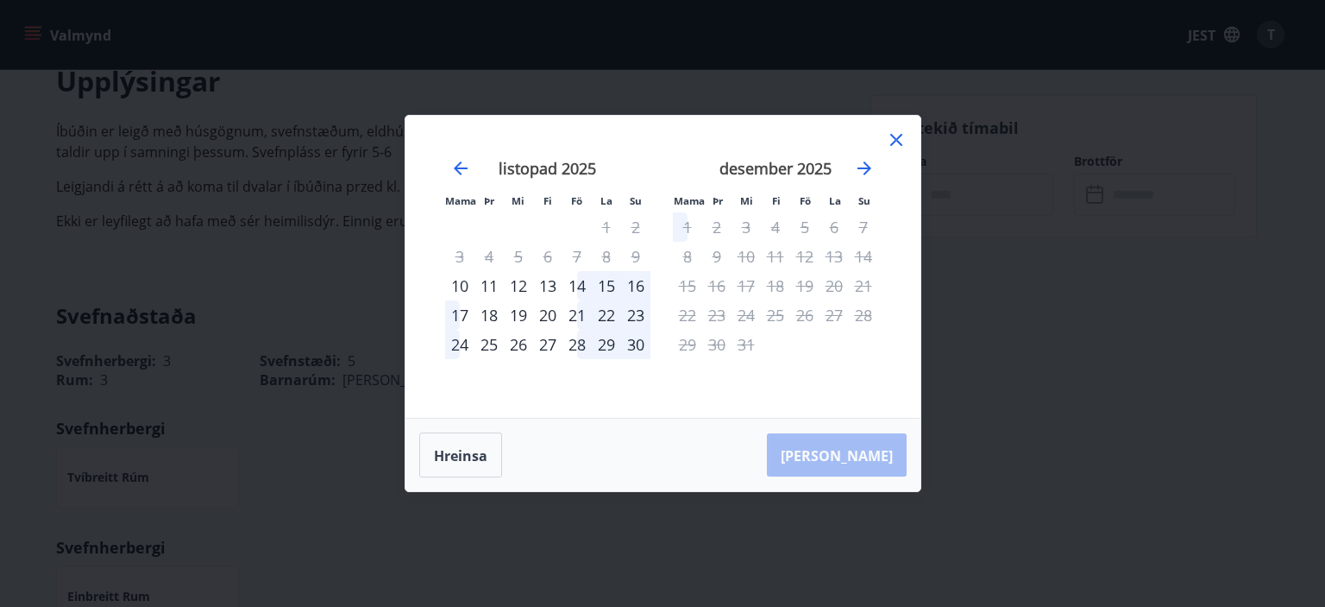
click at [704, 334] on div "30" at bounding box center [716, 344] width 29 height 29
